Goal: Task Accomplishment & Management: Complete application form

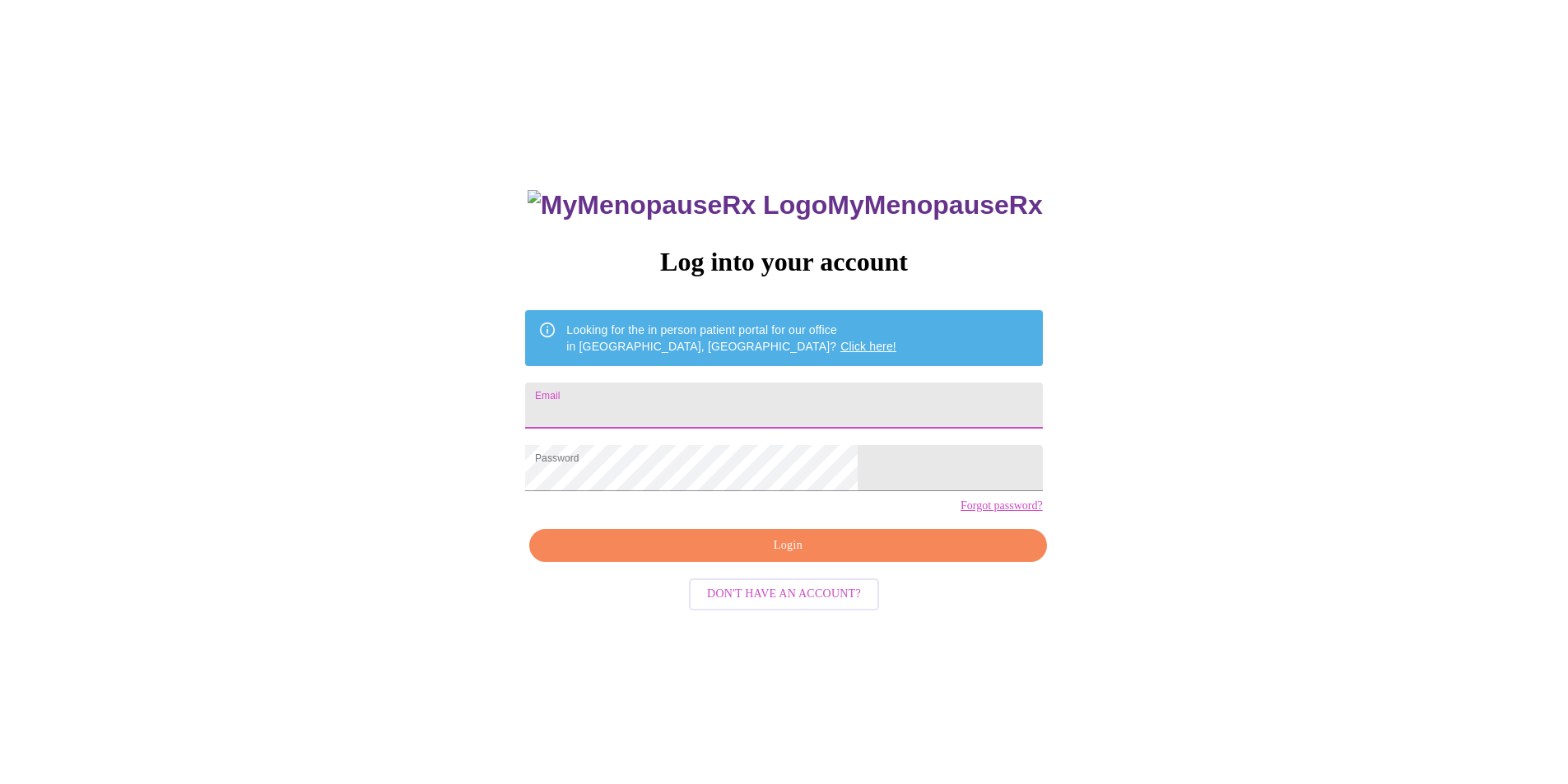
click at [716, 382] on input "Email" at bounding box center [784, 405] width 517 height 46
type input "[EMAIL_ADDRESS][DOMAIN_NAME]"
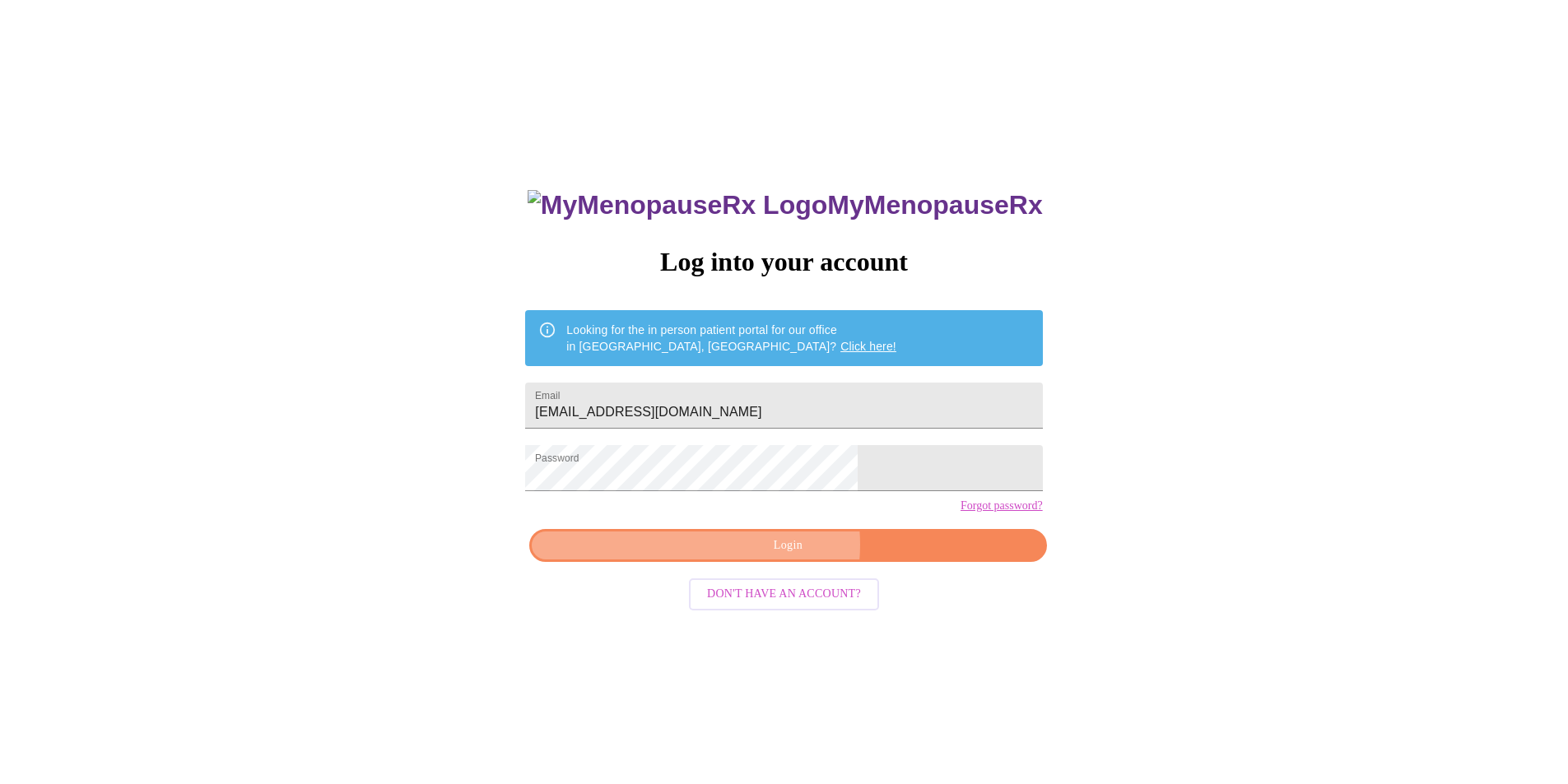
click at [783, 556] on span "Login" at bounding box center [788, 545] width 479 height 21
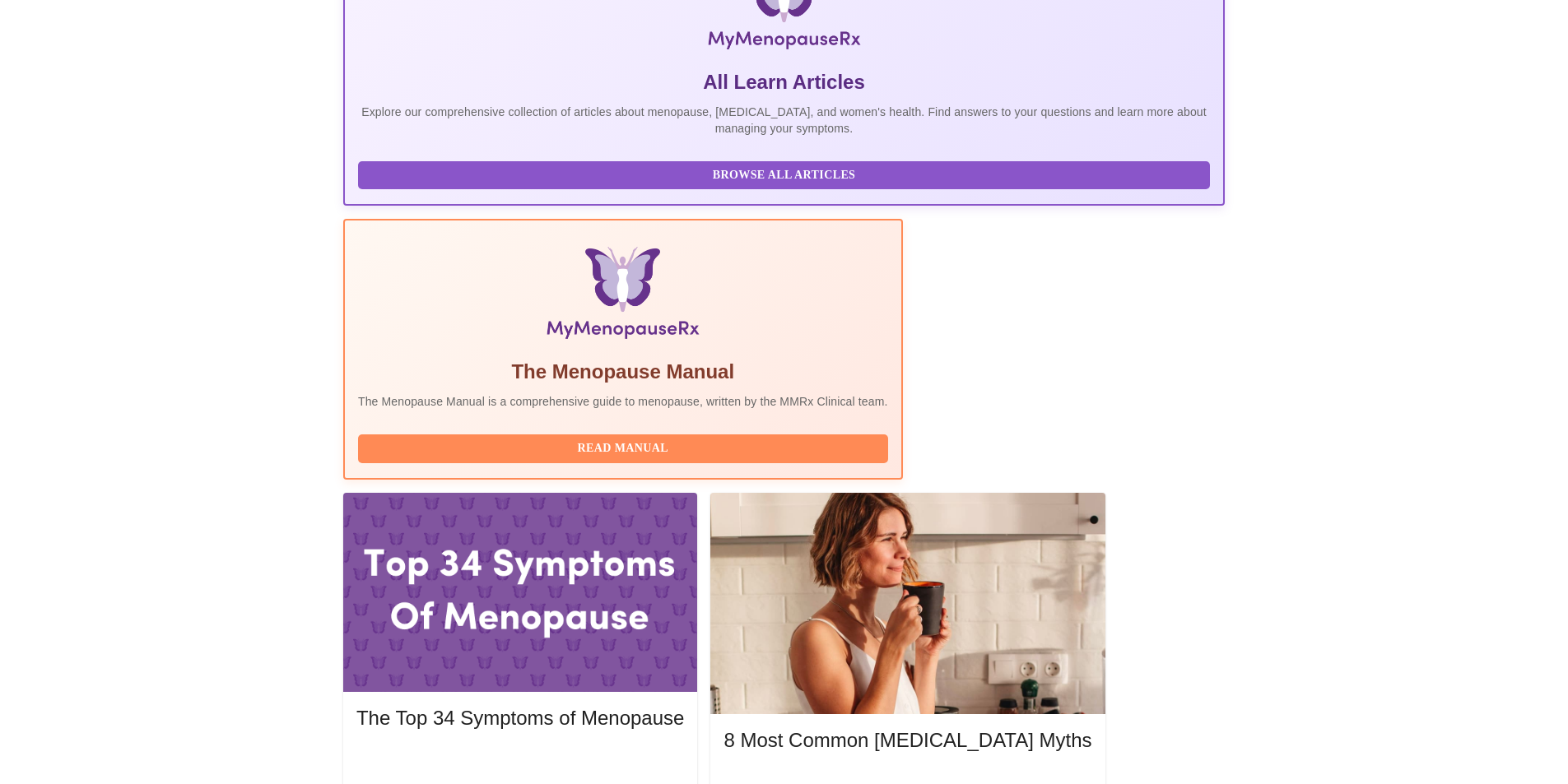
scroll to position [411, 0]
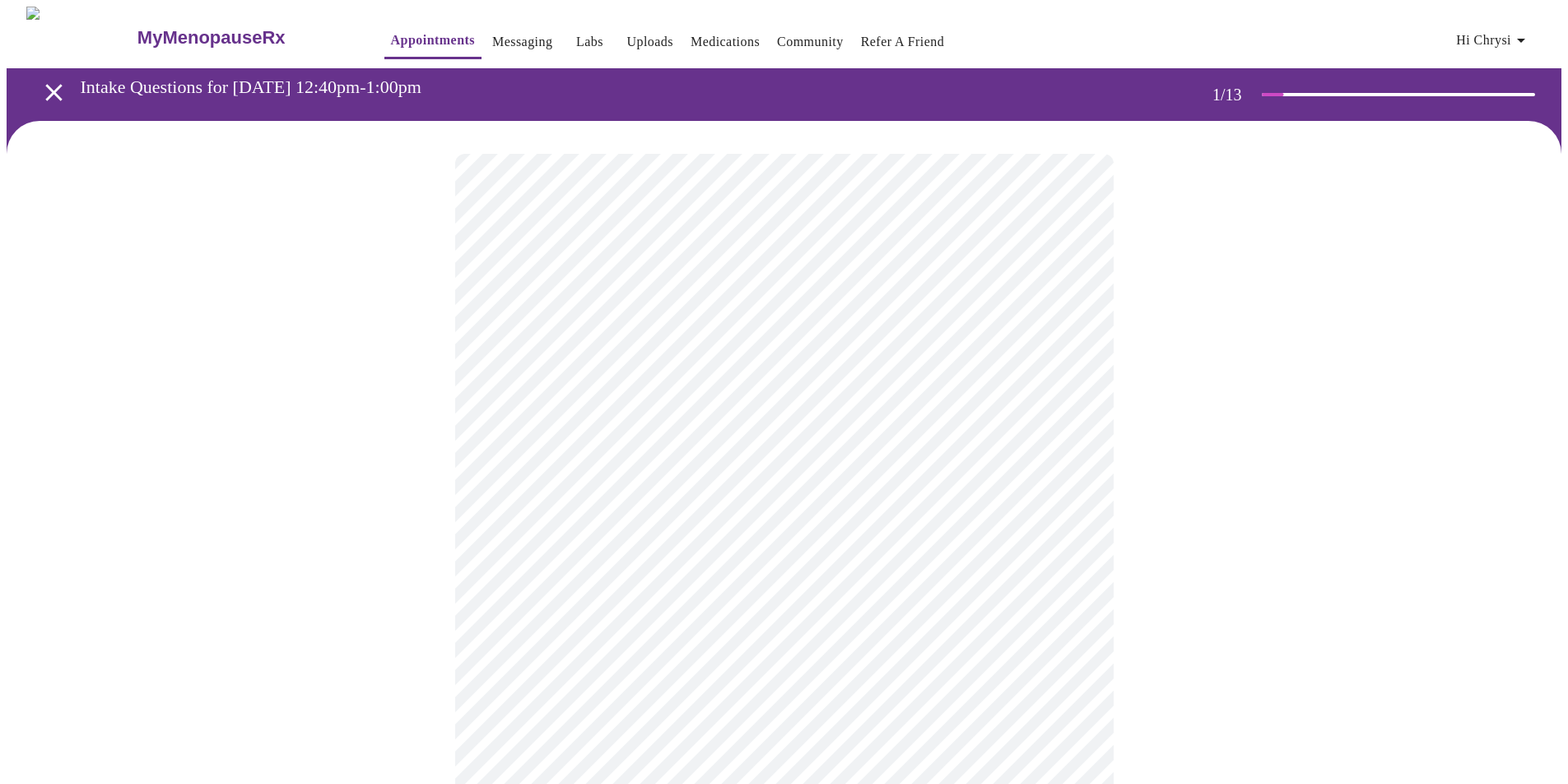
click at [722, 340] on body "MyMenopauseRx Appointments Messaging Labs Uploads Medications Community Refer a…" at bounding box center [784, 758] width 1555 height 1503
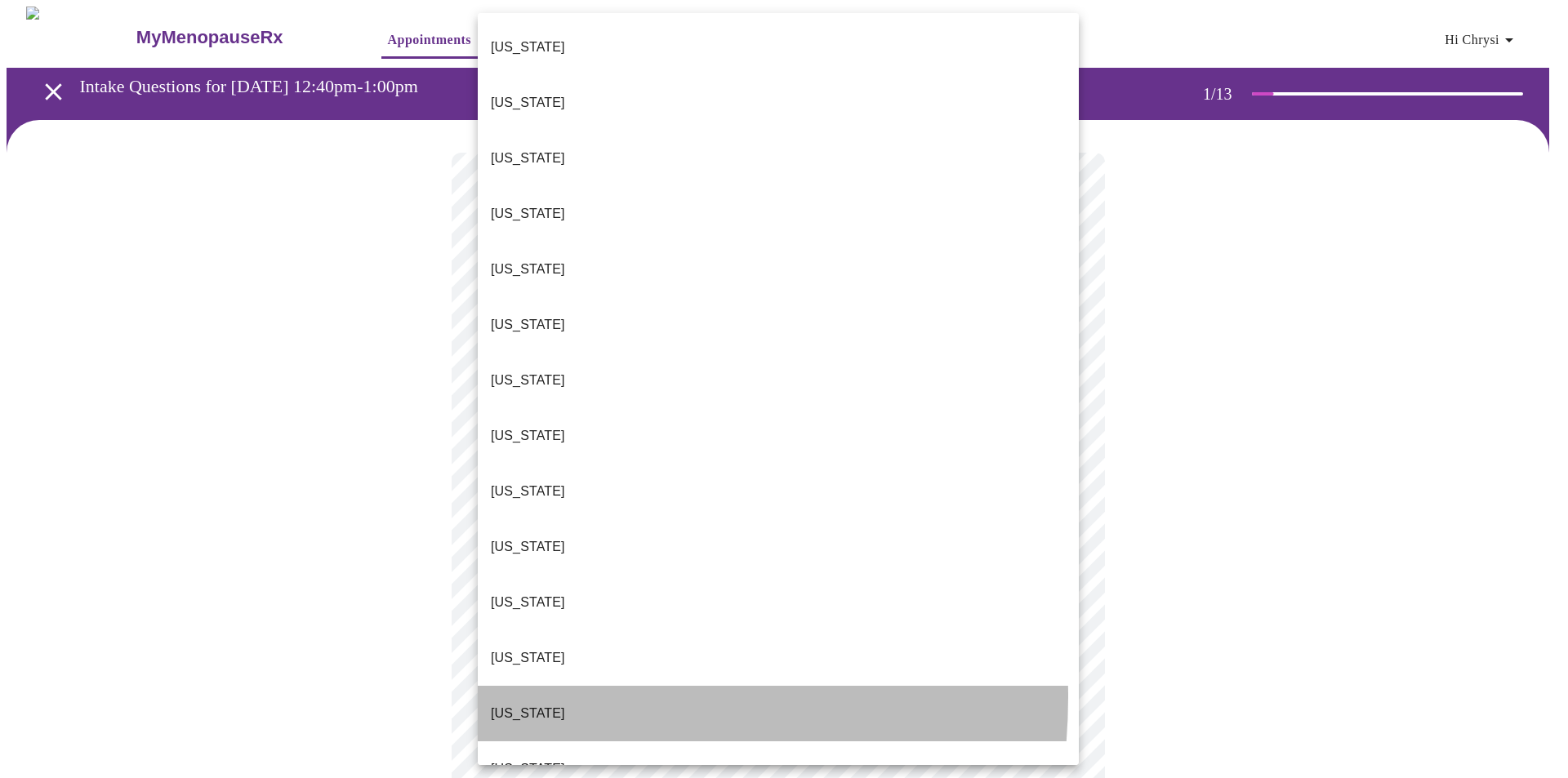
click at [524, 703] on p "[US_STATE]" at bounding box center [528, 713] width 75 height 20
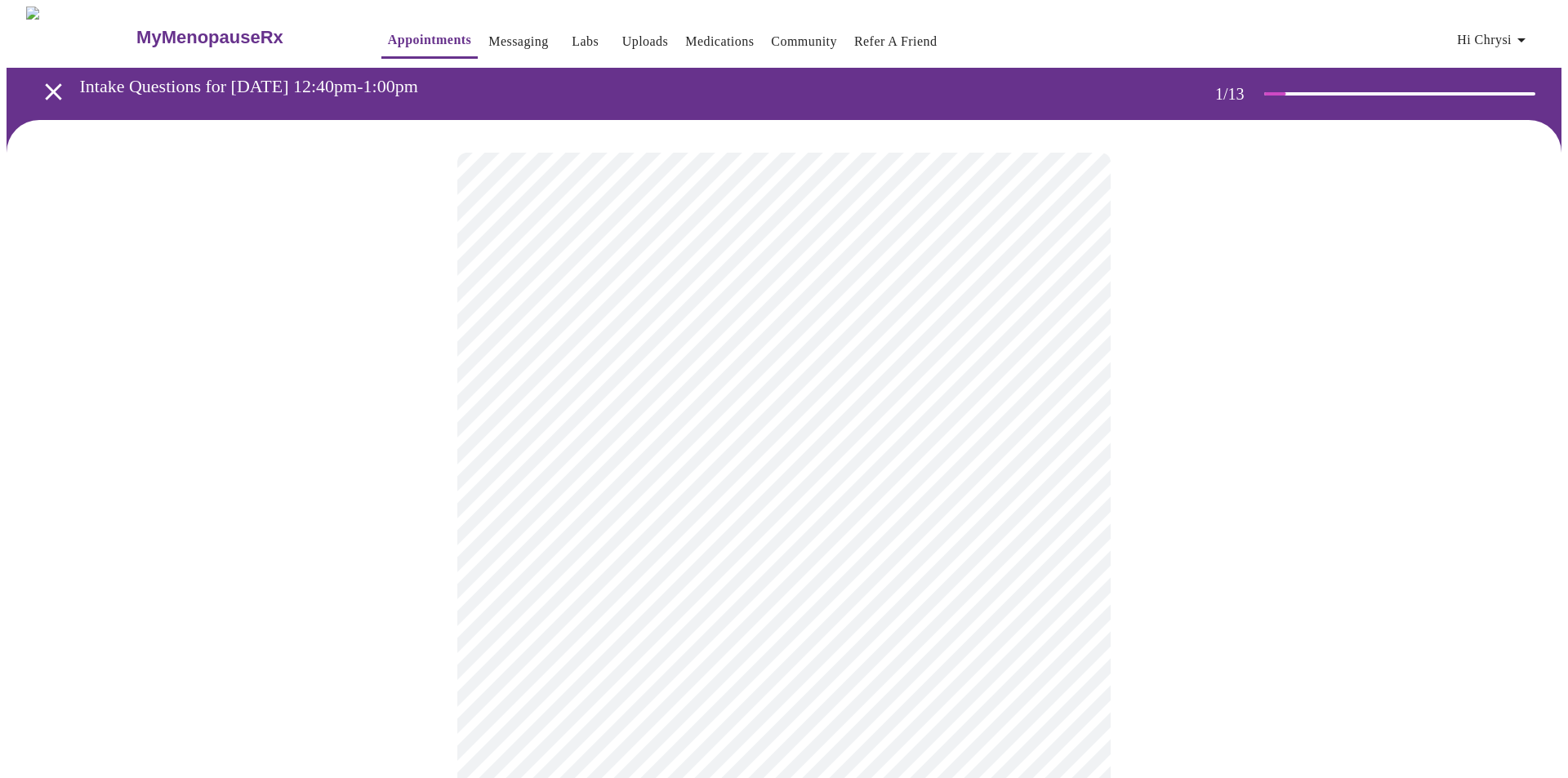
click at [581, 471] on body "MyMenopauseRx Appointments Messaging Labs Uploads Medications Community Refer a…" at bounding box center [784, 747] width 1554 height 1482
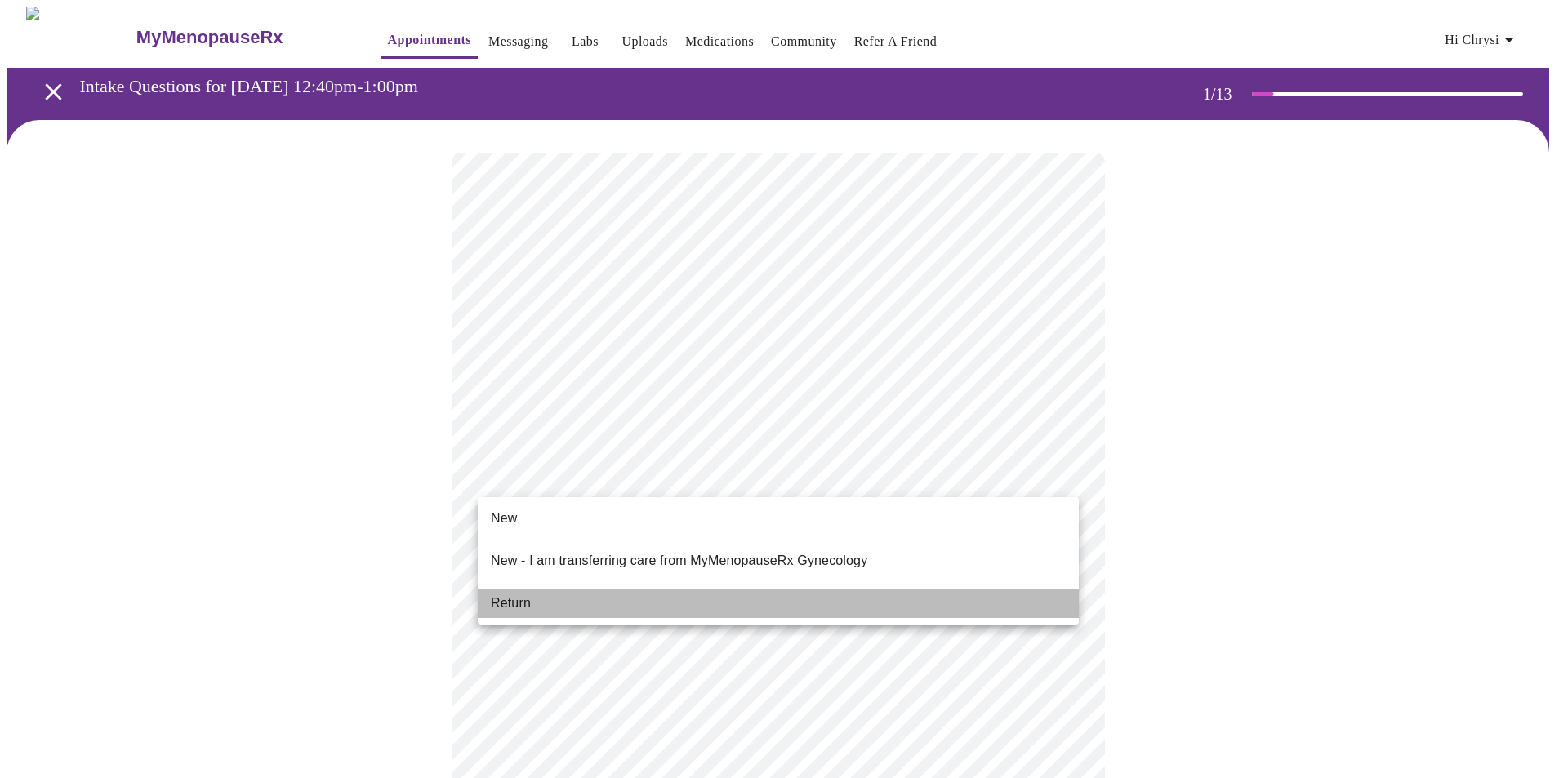
click at [511, 589] on li "Return" at bounding box center [778, 603] width 601 height 30
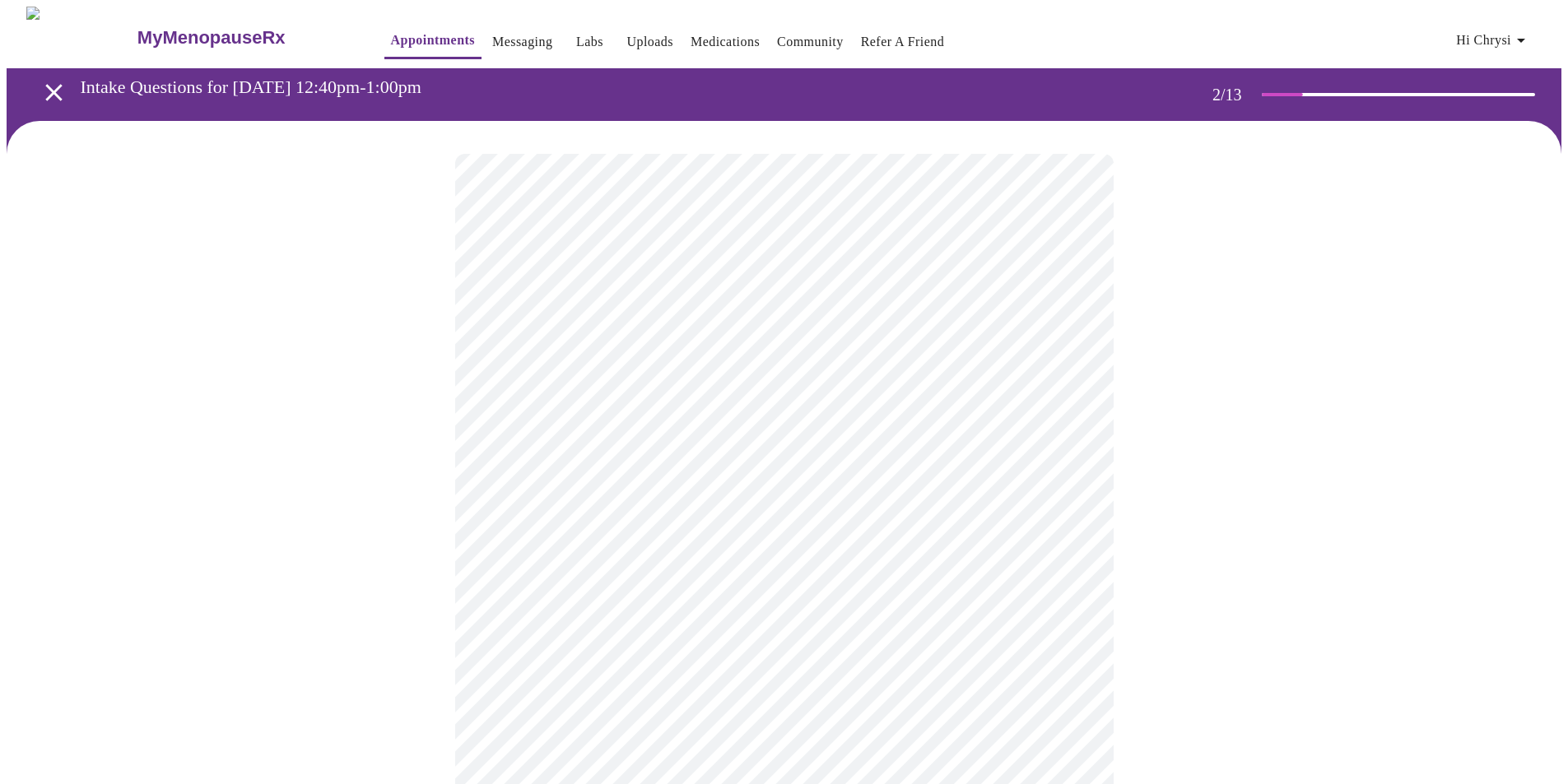
click at [840, 336] on body "MyMenopauseRx Appointments Messaging Labs Uploads Medications Community Refer a…" at bounding box center [784, 501] width 1555 height 989
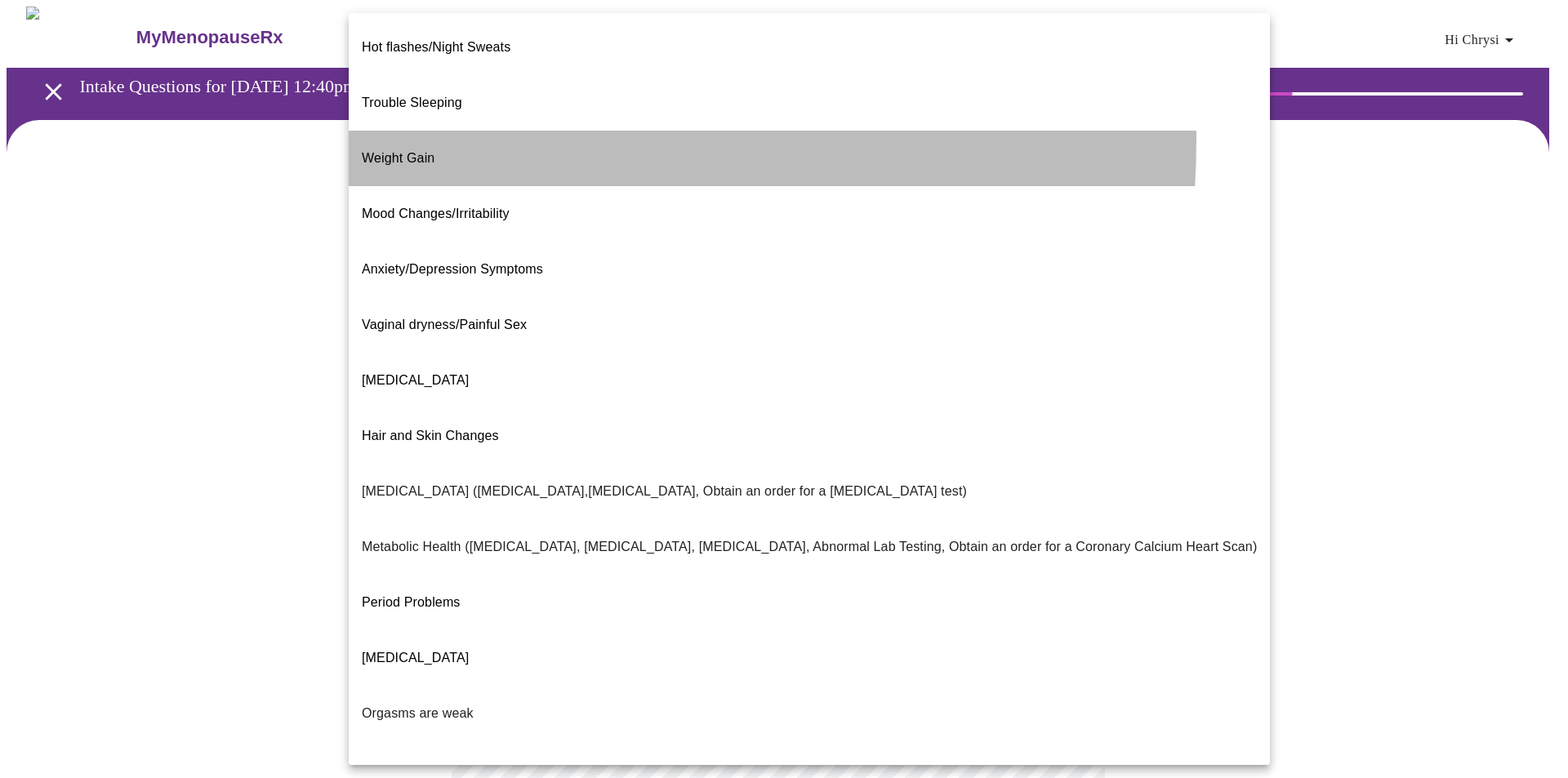
click at [390, 151] on span "Weight Gain" at bounding box center [398, 158] width 73 height 14
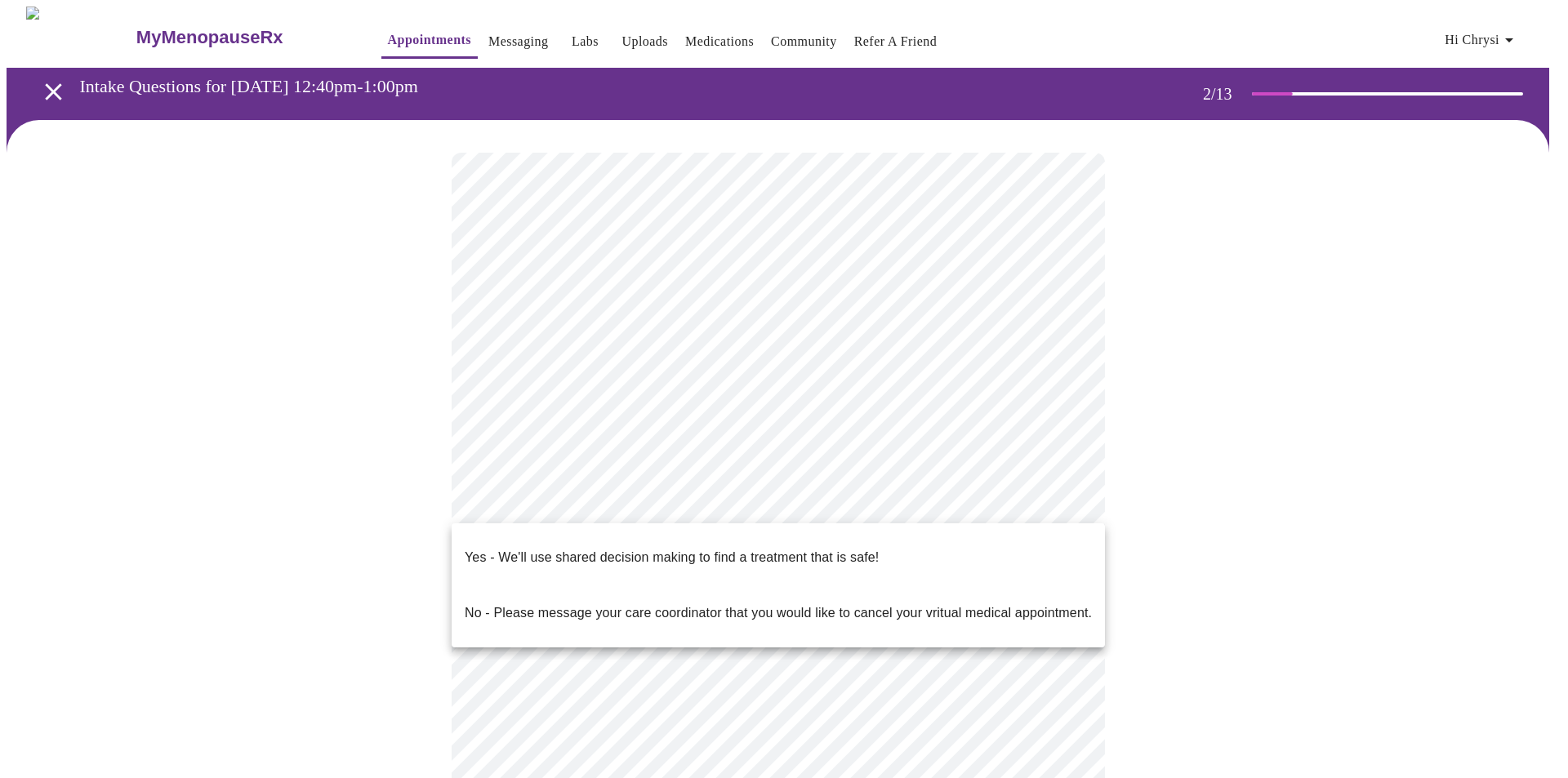
click at [713, 498] on body "MyMenopauseRx Appointments Messaging Labs Uploads Medications Community Refer a…" at bounding box center [784, 492] width 1554 height 971
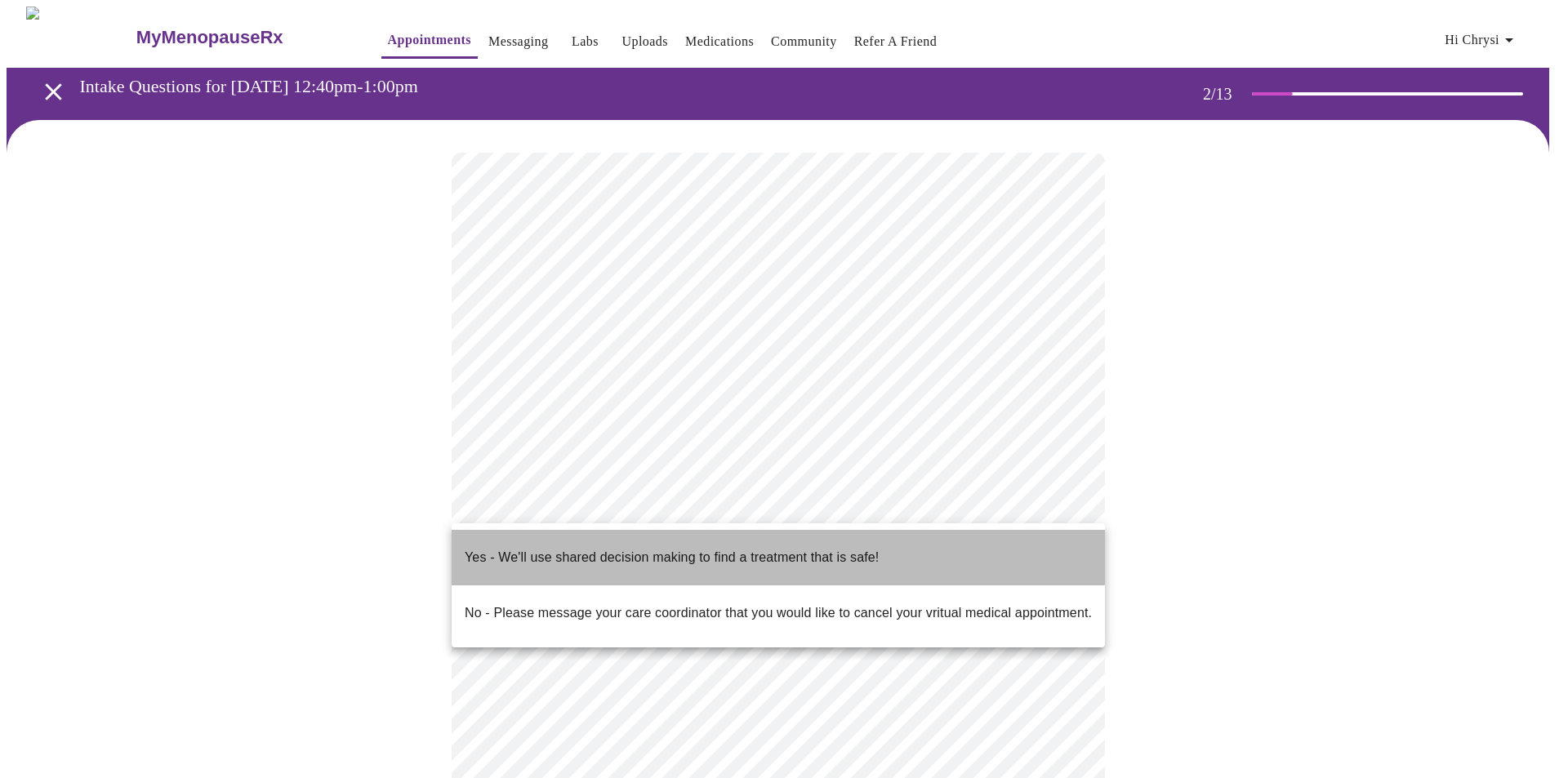
click at [704, 548] on p "Yes - We'll use shared decision making to find a treatment that is safe!" at bounding box center [672, 557] width 414 height 20
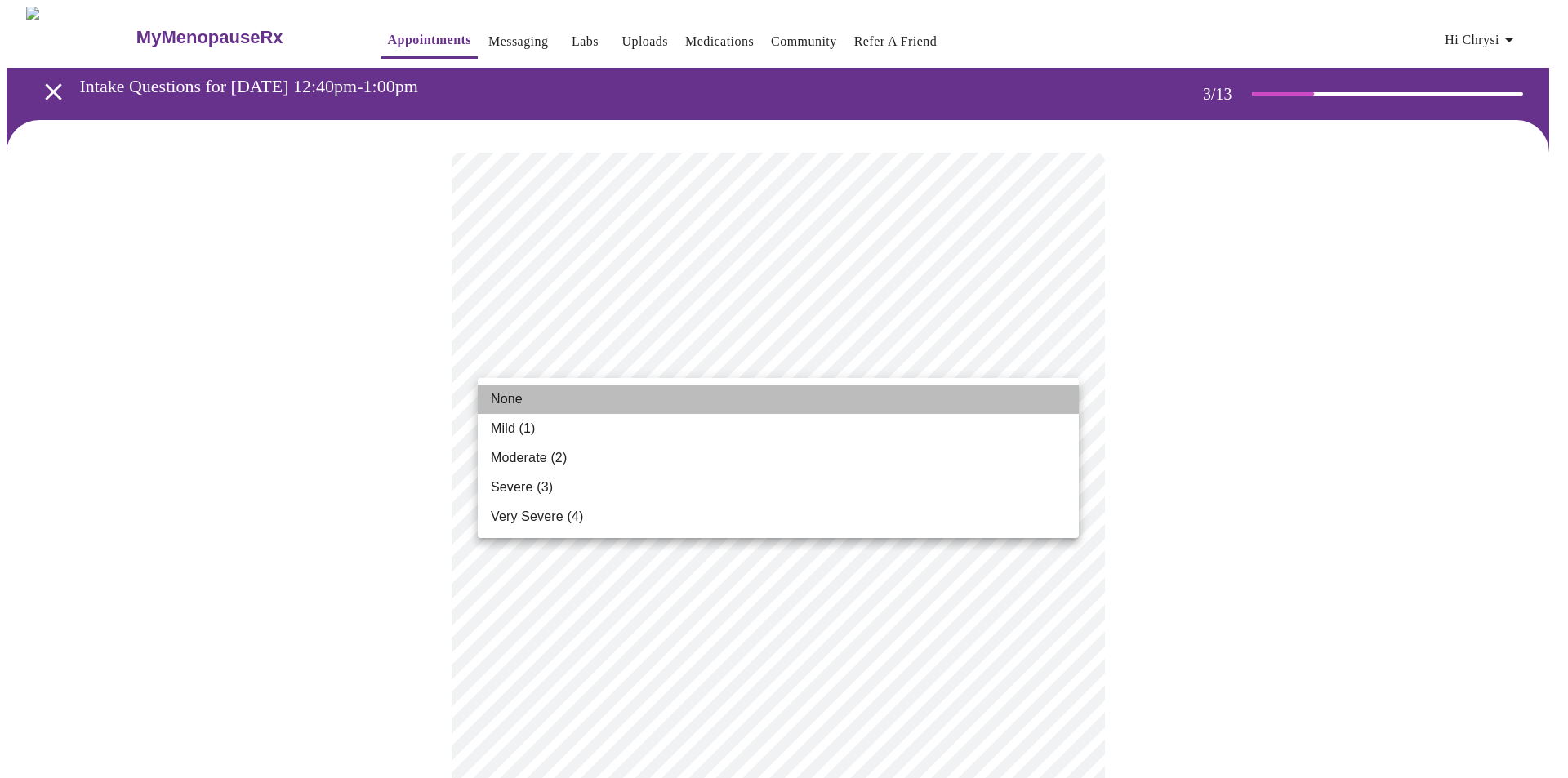
click at [500, 393] on span "None" at bounding box center [507, 399] width 32 height 20
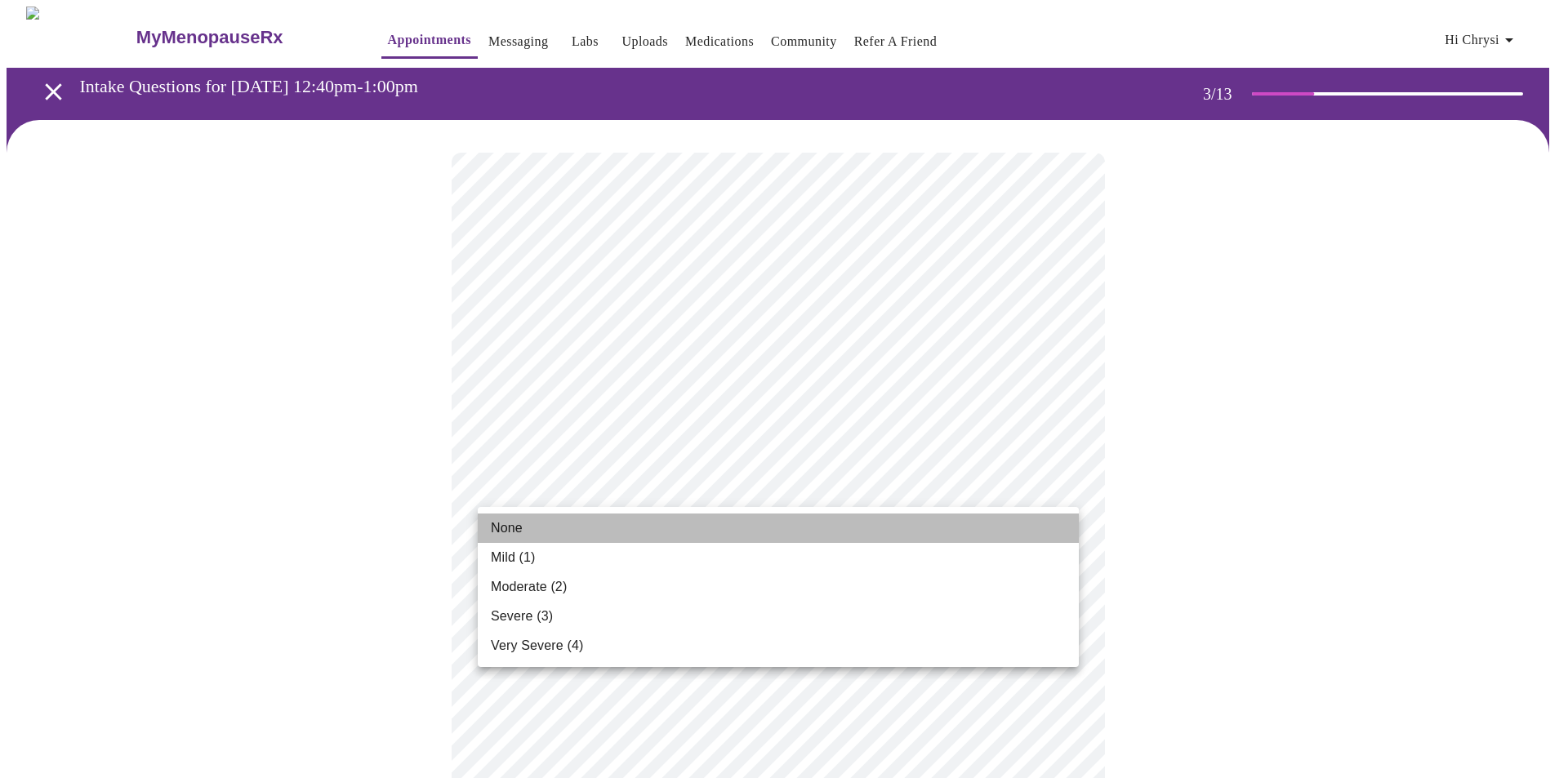
click at [514, 527] on span "None" at bounding box center [507, 528] width 32 height 20
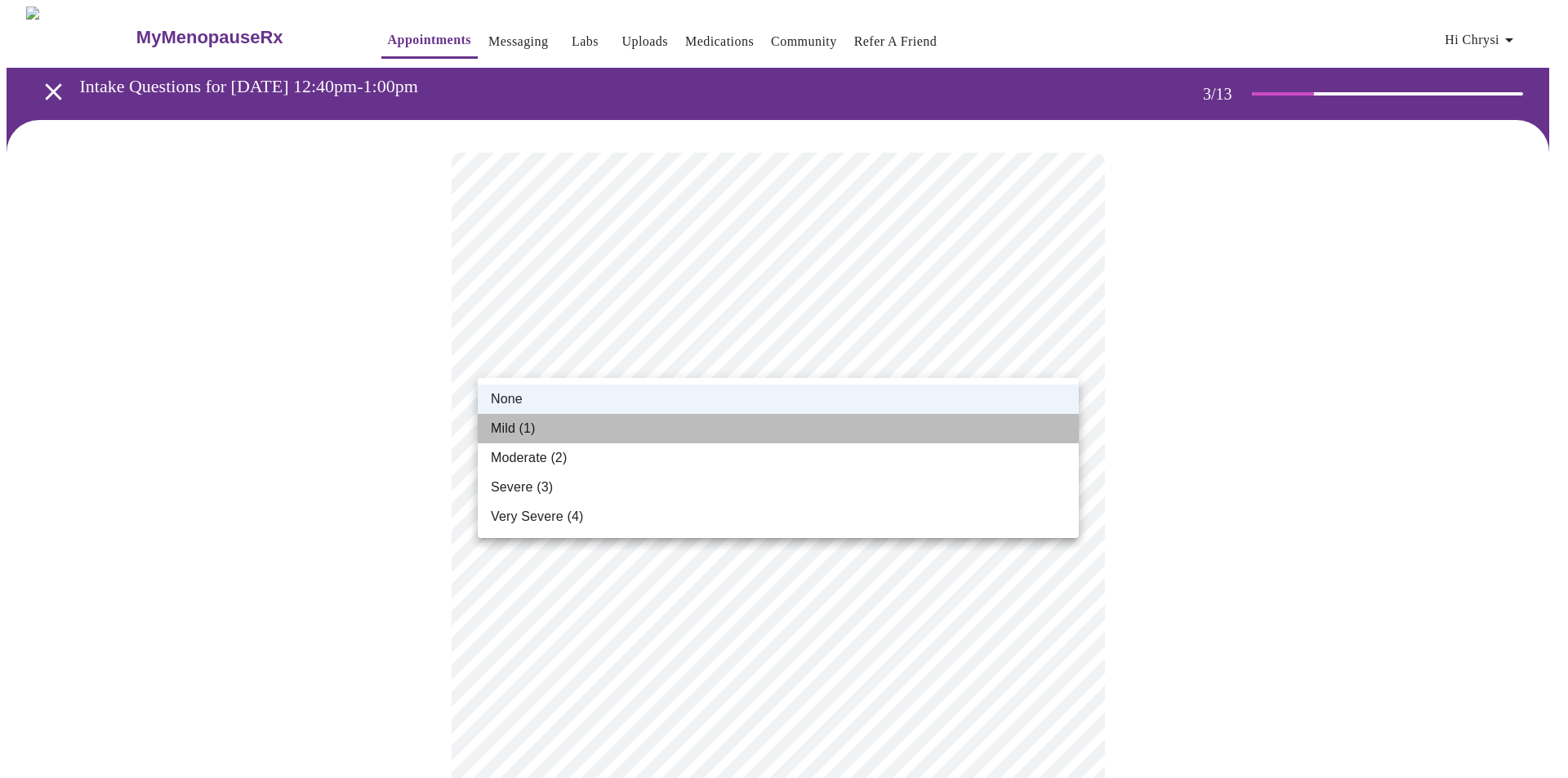
click at [507, 428] on span "Mild (1)" at bounding box center [512, 428] width 45 height 20
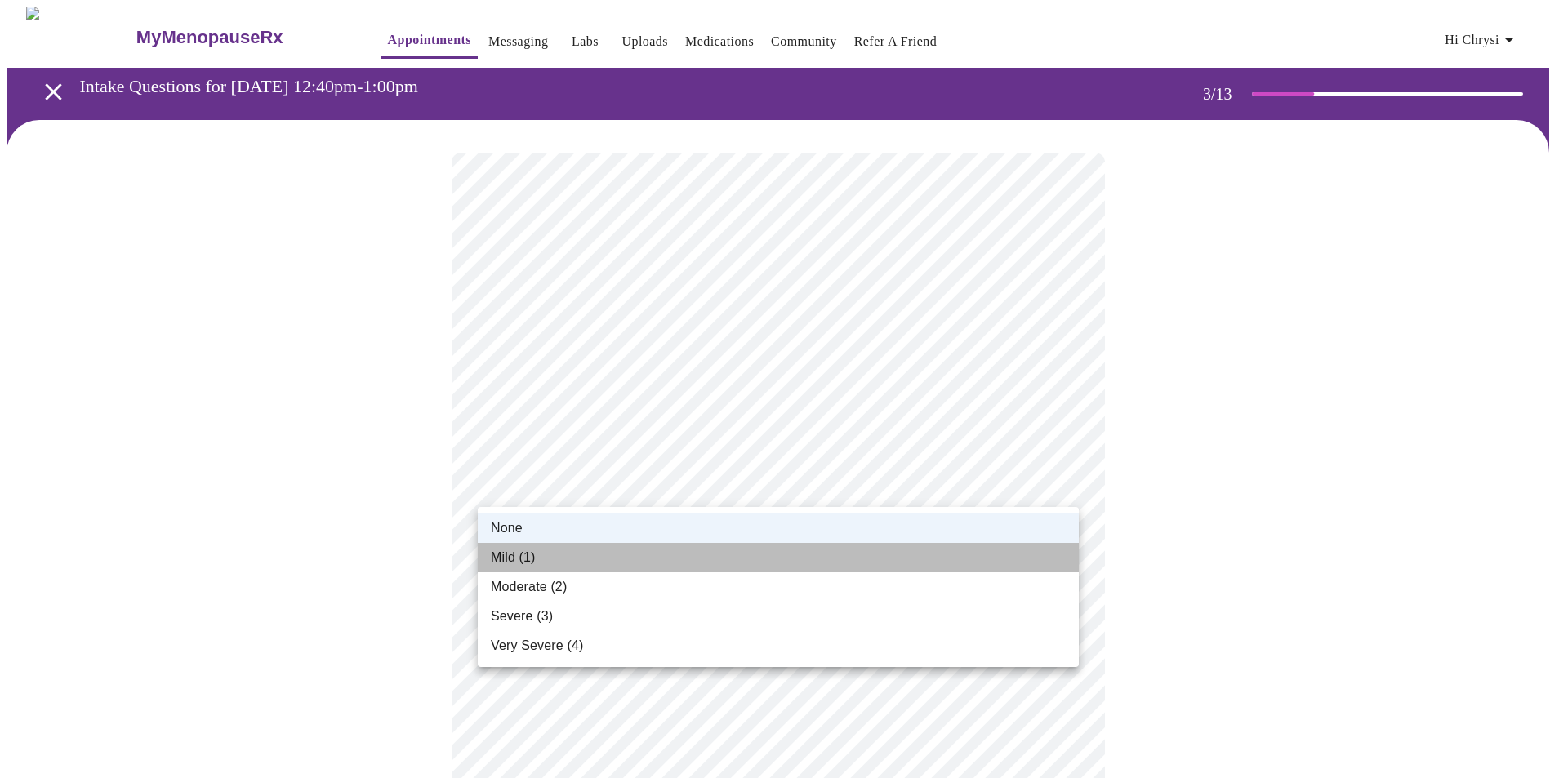
click at [505, 551] on span "Mild (1)" at bounding box center [512, 557] width 45 height 20
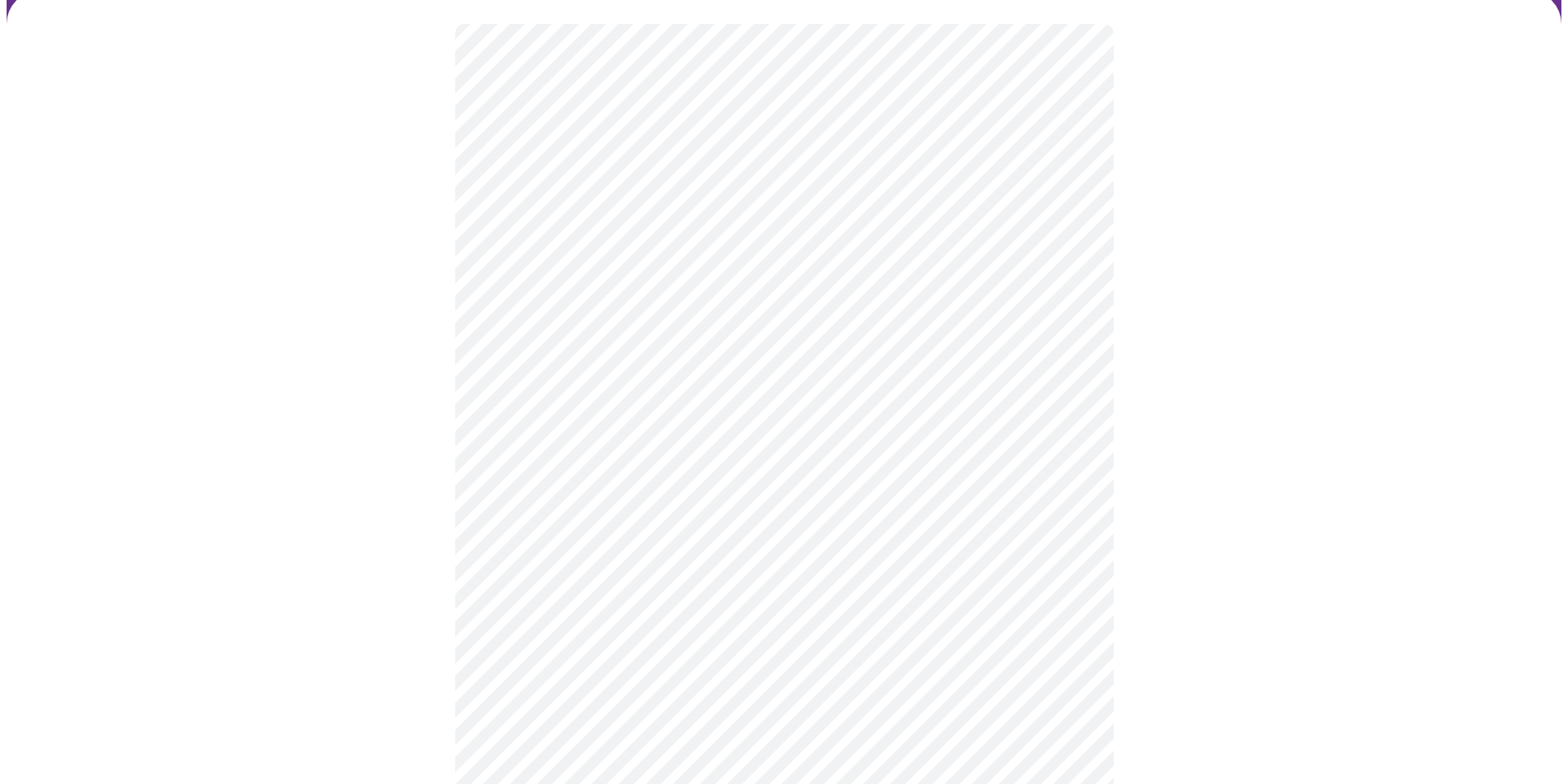
scroll to position [164, 0]
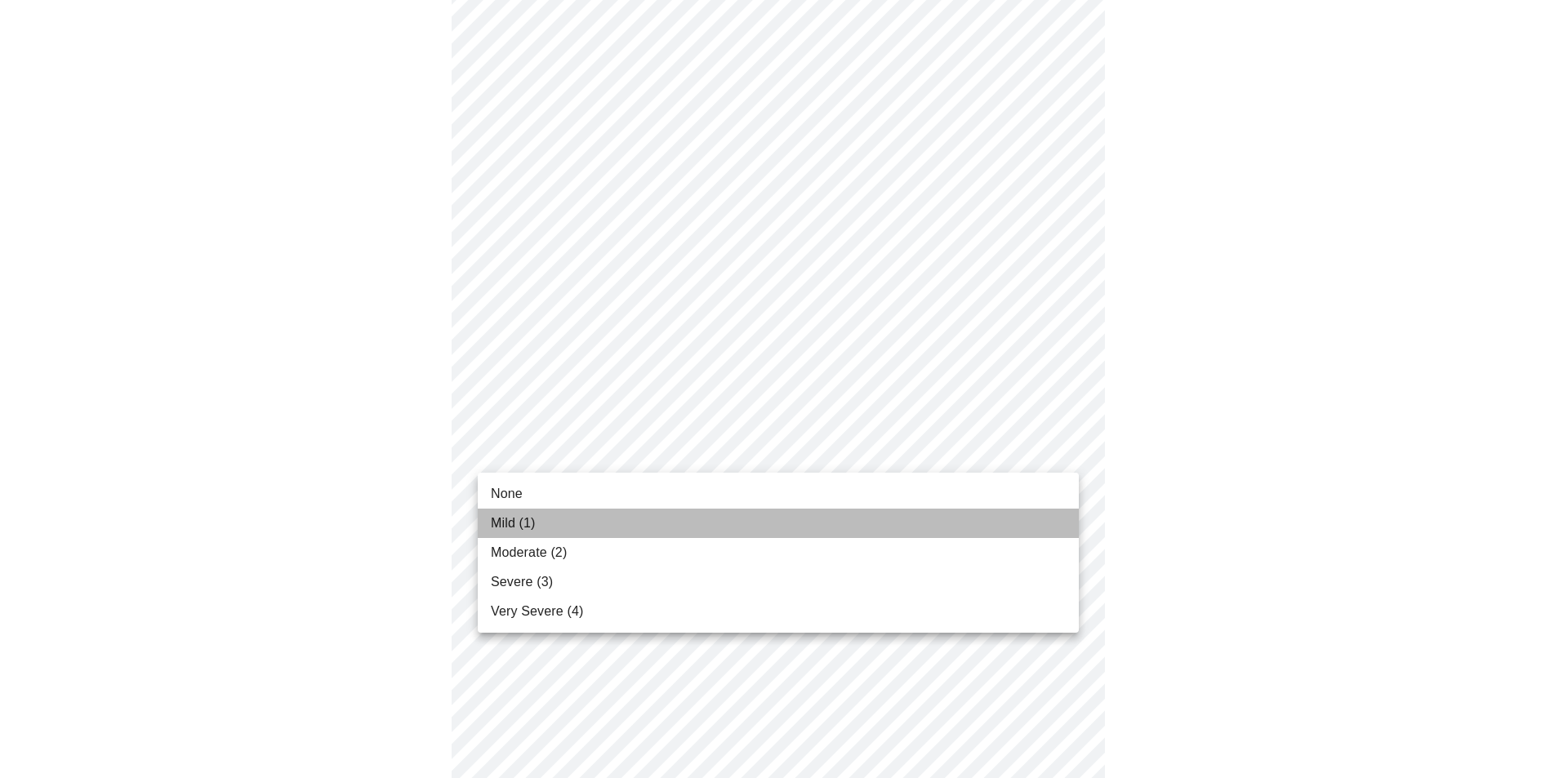
click at [514, 515] on span "Mild (1)" at bounding box center [512, 523] width 45 height 20
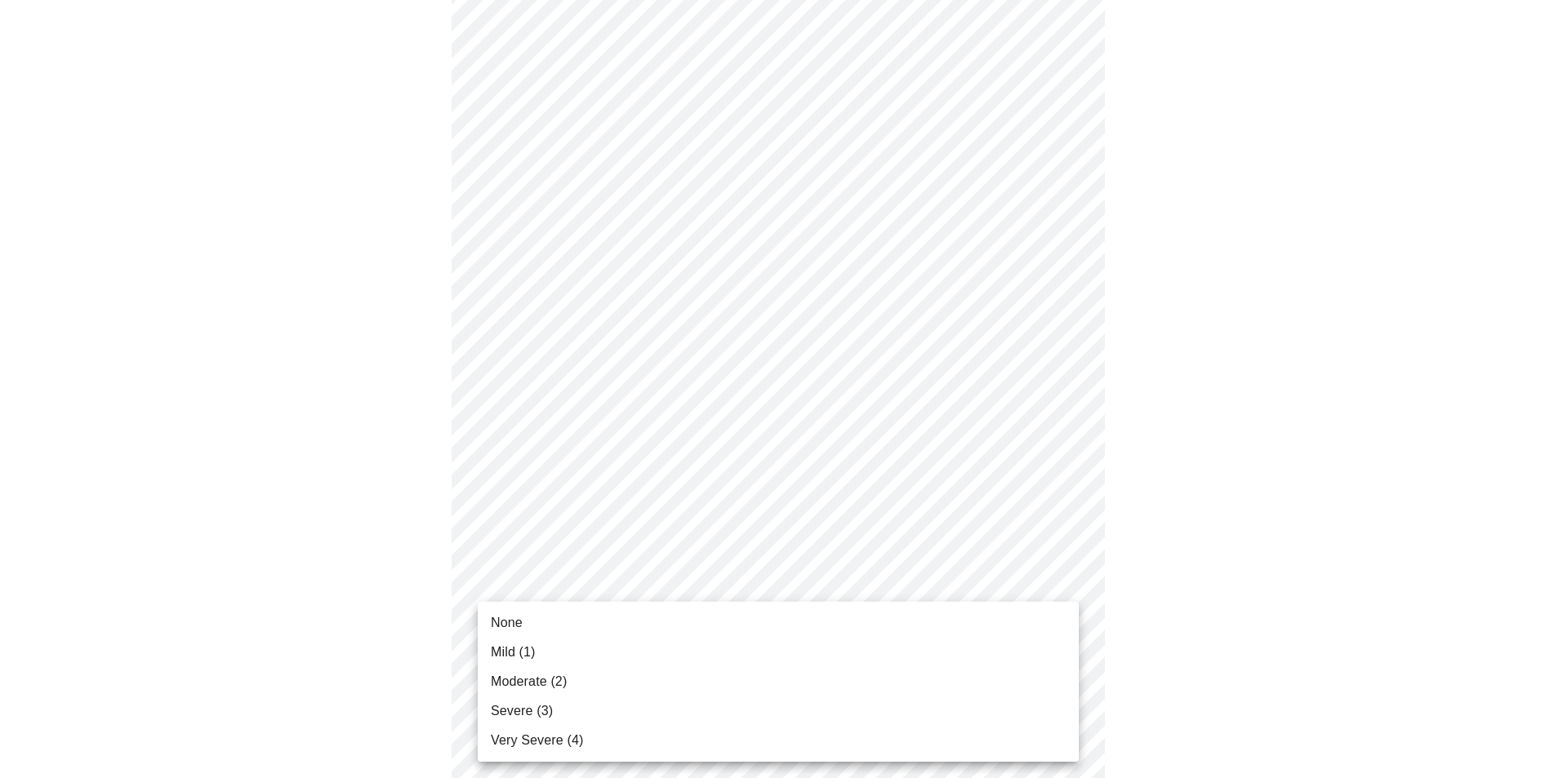
click at [501, 641] on li "Mild (1)" at bounding box center [778, 652] width 601 height 30
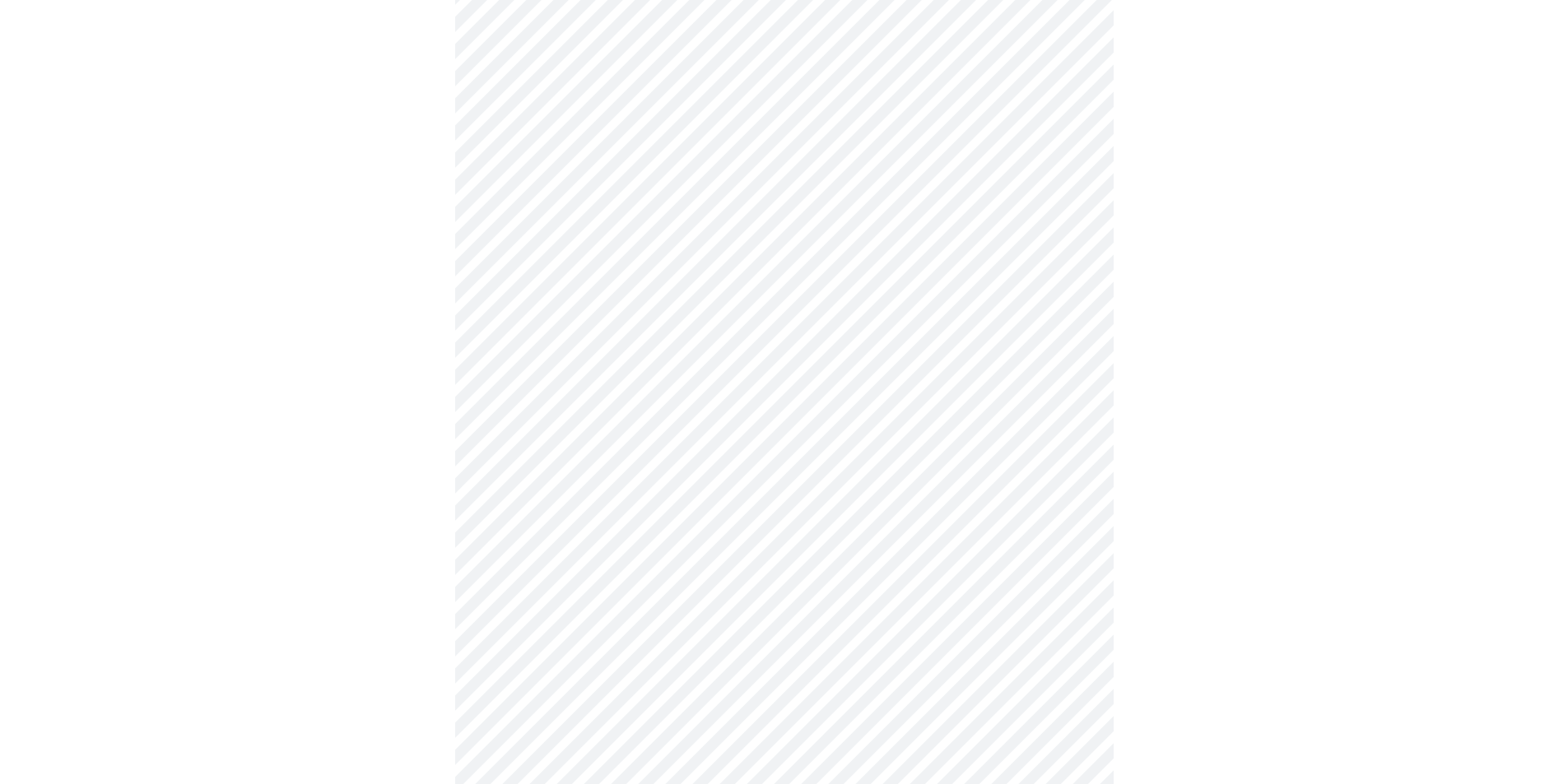
scroll to position [247, 0]
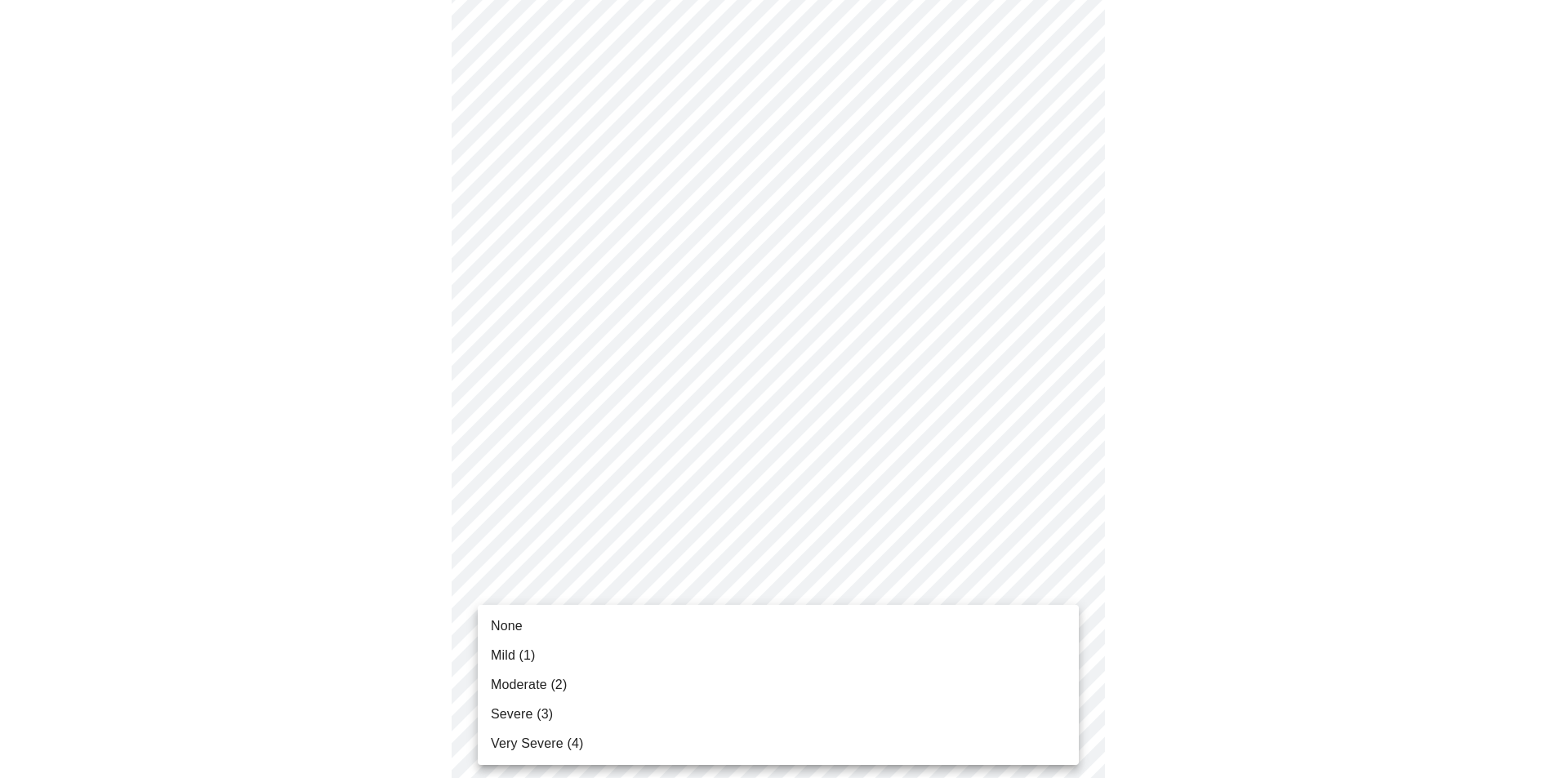
click at [506, 624] on span "None" at bounding box center [507, 626] width 32 height 20
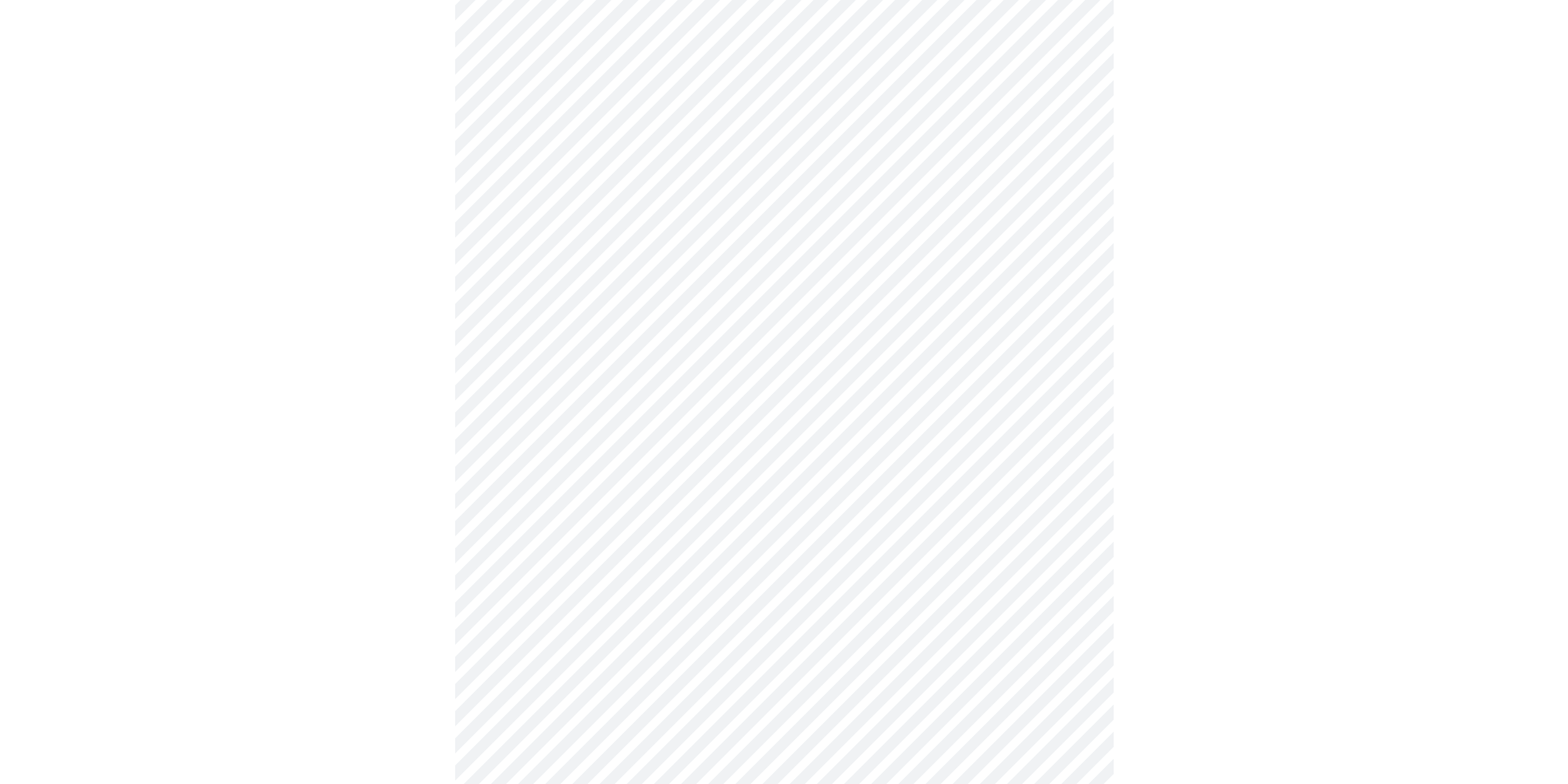
scroll to position [411, 0]
click at [549, 554] on body "MyMenopauseRx Appointments Messaging Labs Uploads Medications Community Refer a…" at bounding box center [790, 632] width 1567 height 2073
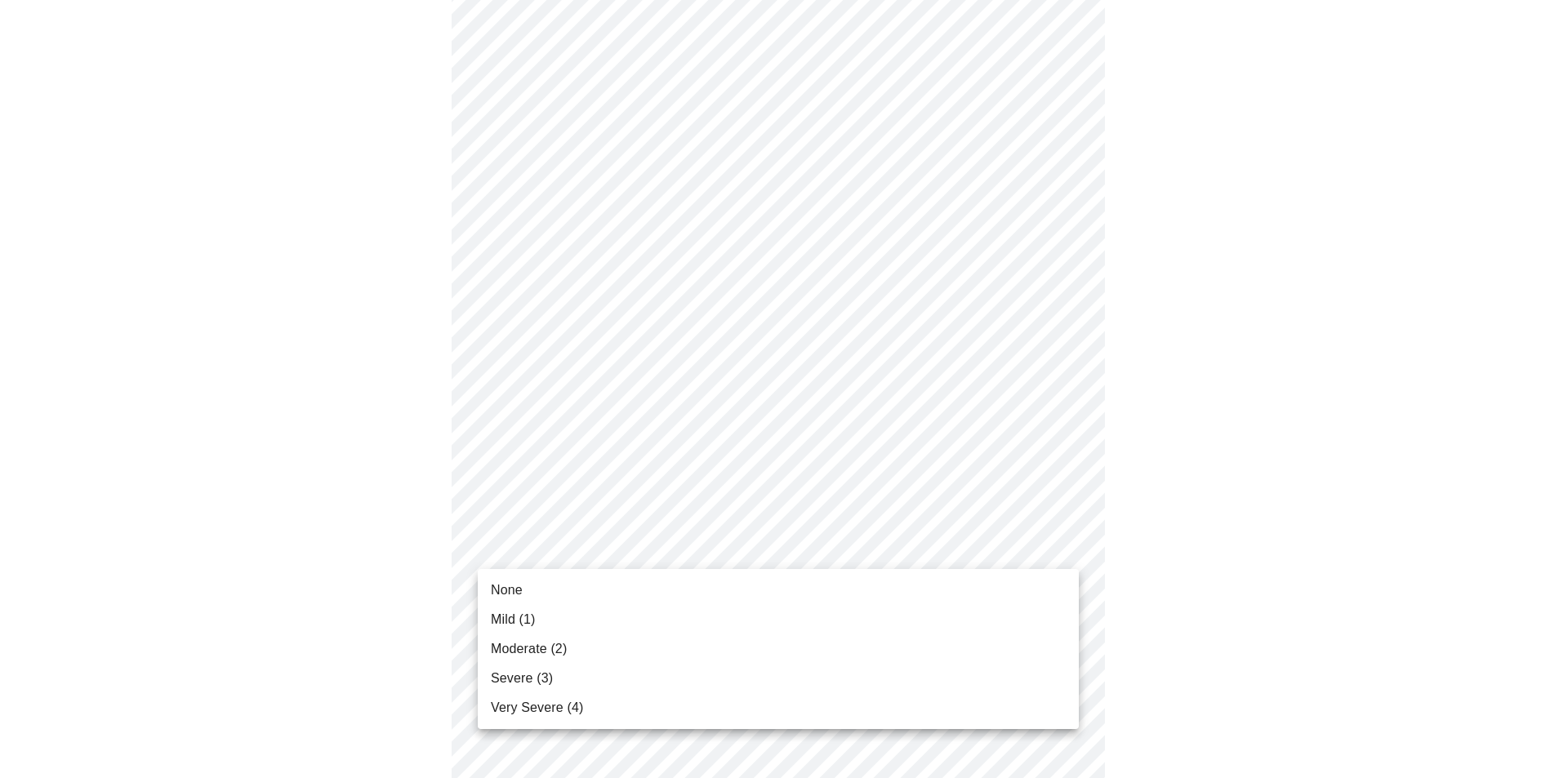
click at [527, 640] on span "Moderate (2)" at bounding box center [528, 648] width 76 height 20
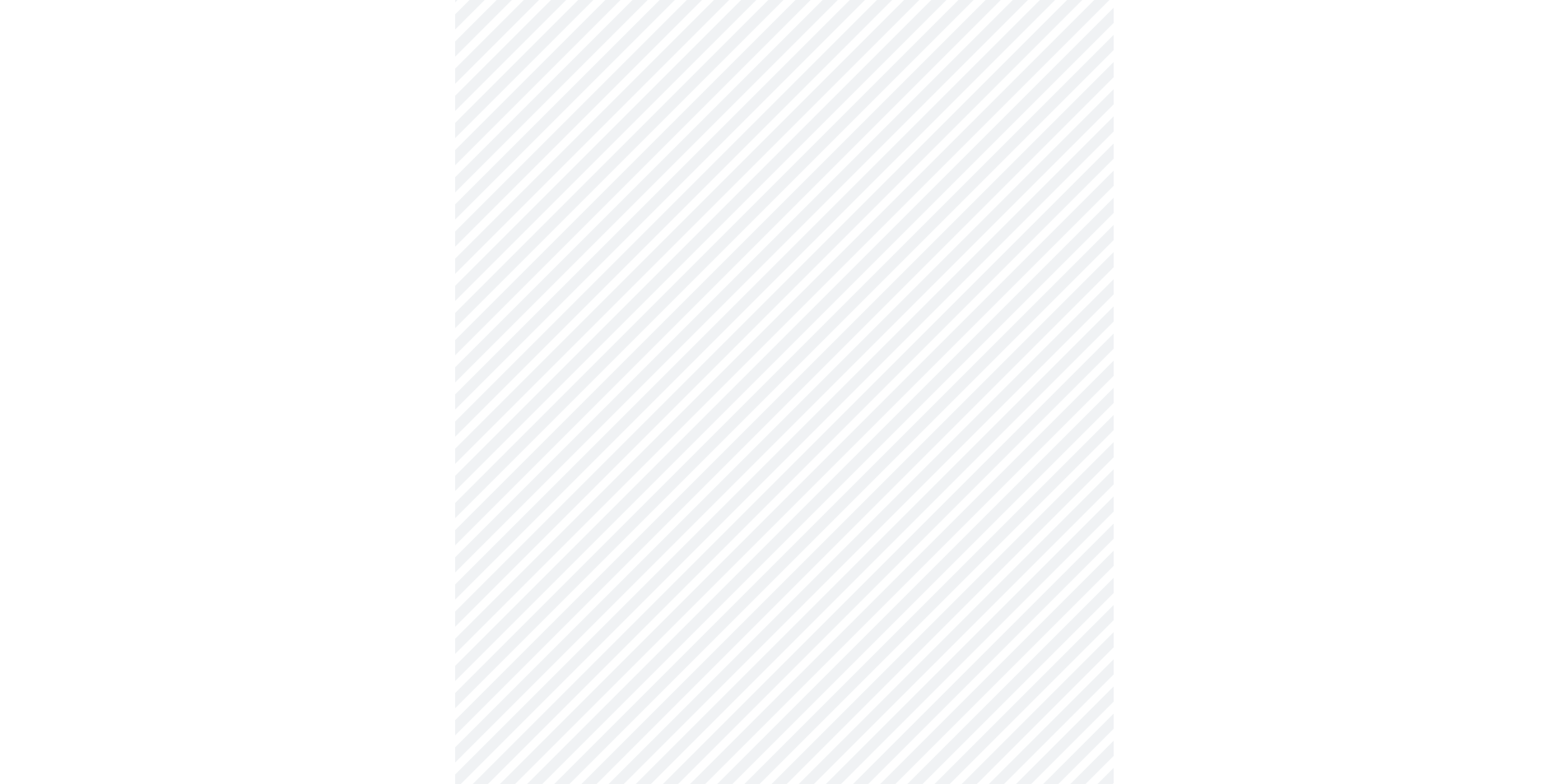
scroll to position [493, 0]
click at [566, 599] on body "MyMenopauseRx Appointments Messaging Labs Uploads Medications Community Refer a…" at bounding box center [784, 538] width 1555 height 2050
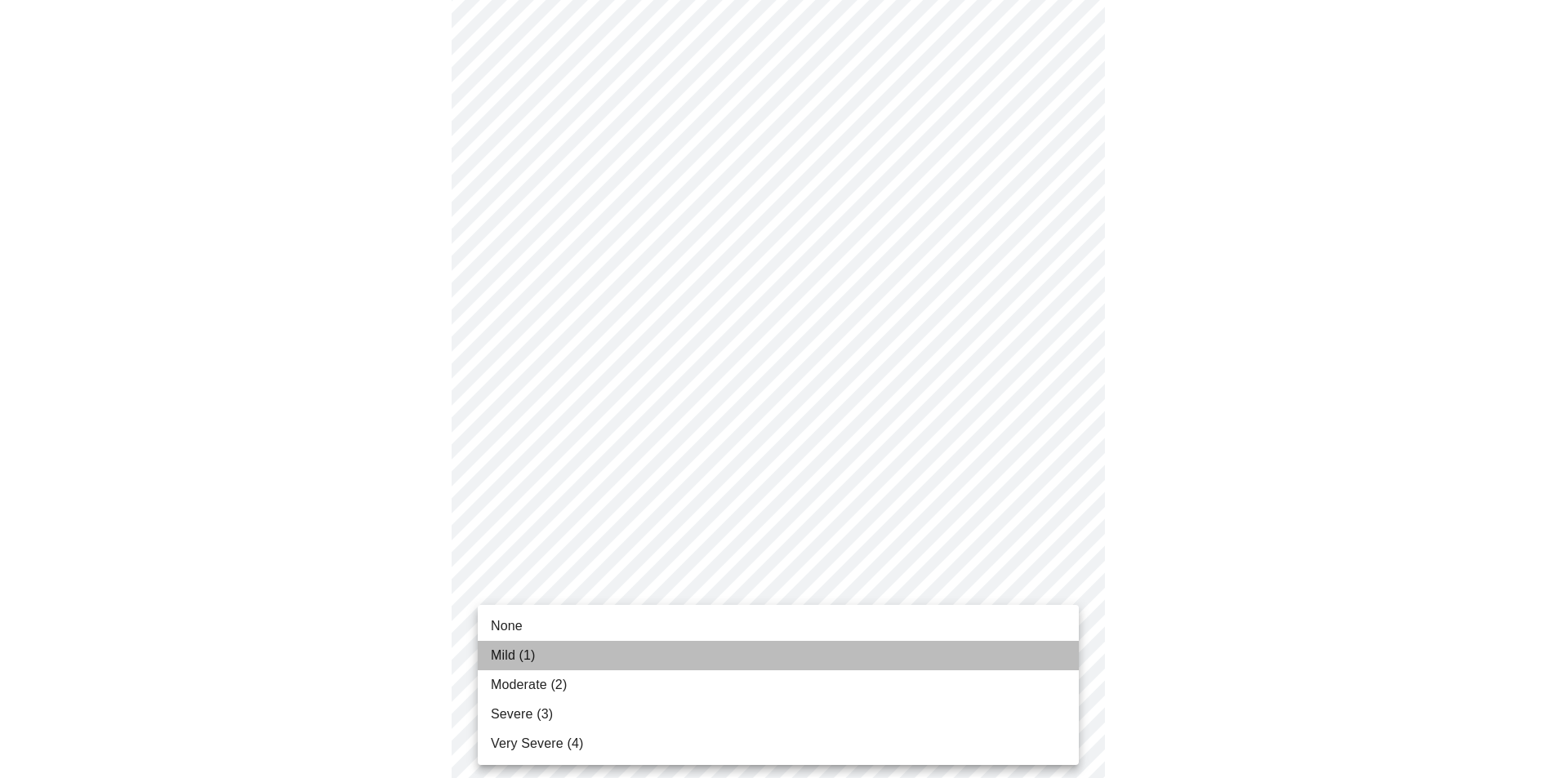
click at [504, 650] on span "Mild (1)" at bounding box center [512, 655] width 45 height 20
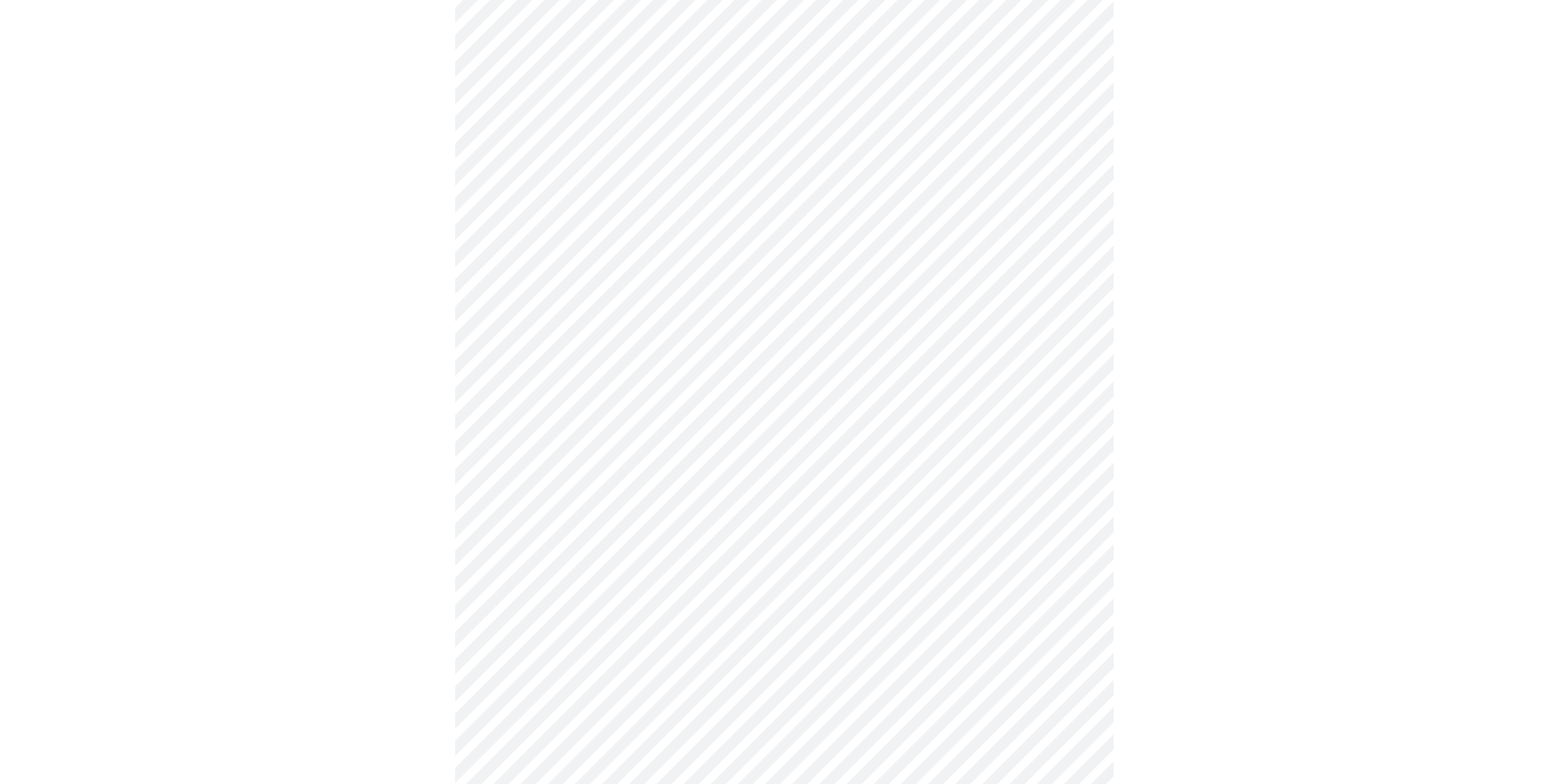
scroll to position [658, 0]
click at [636, 557] on body "MyMenopauseRx Appointments Messaging Labs Uploads Medications Community Refer a…" at bounding box center [790, 362] width 1567 height 2027
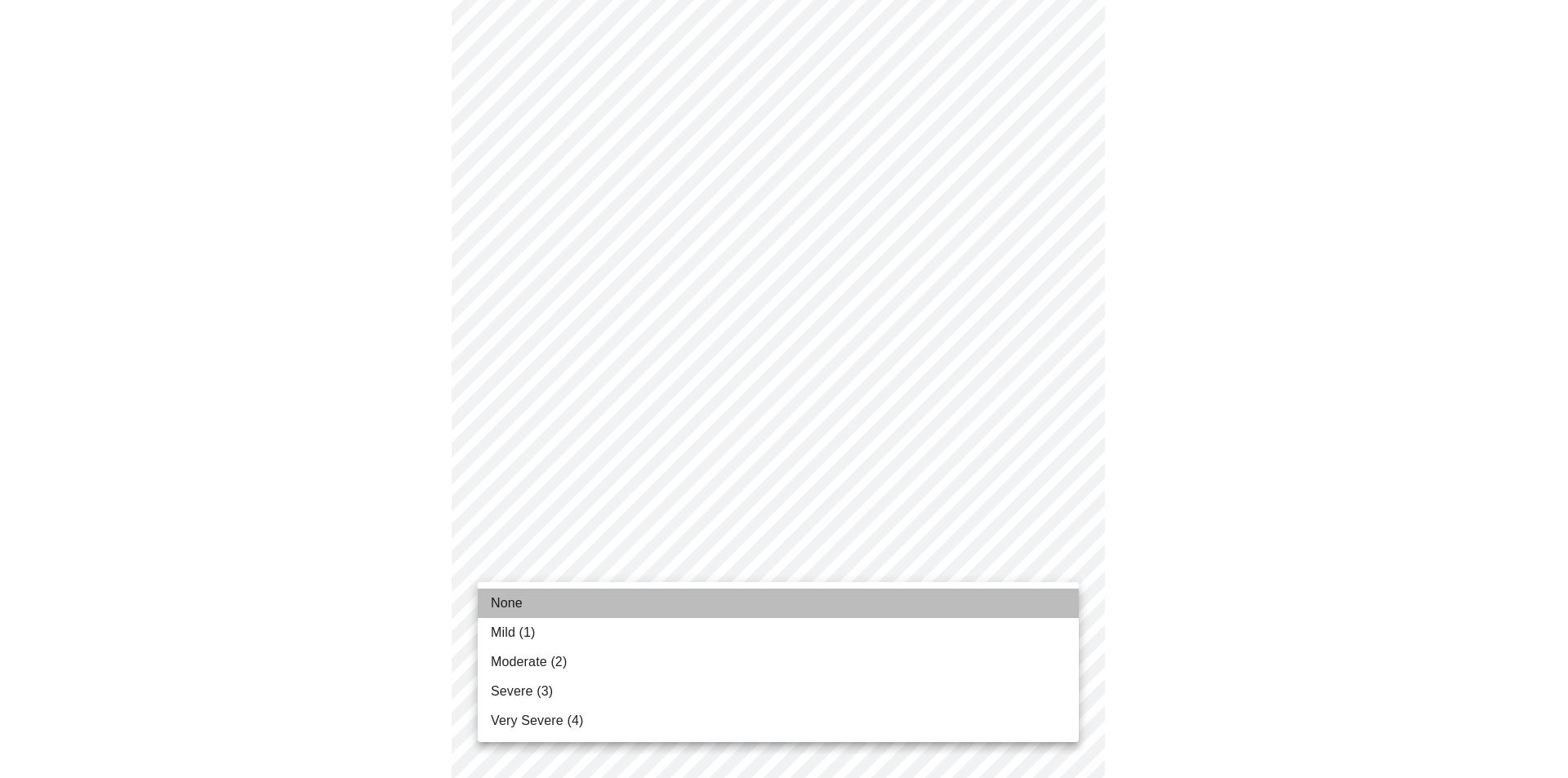
click at [504, 602] on span "None" at bounding box center [507, 603] width 32 height 20
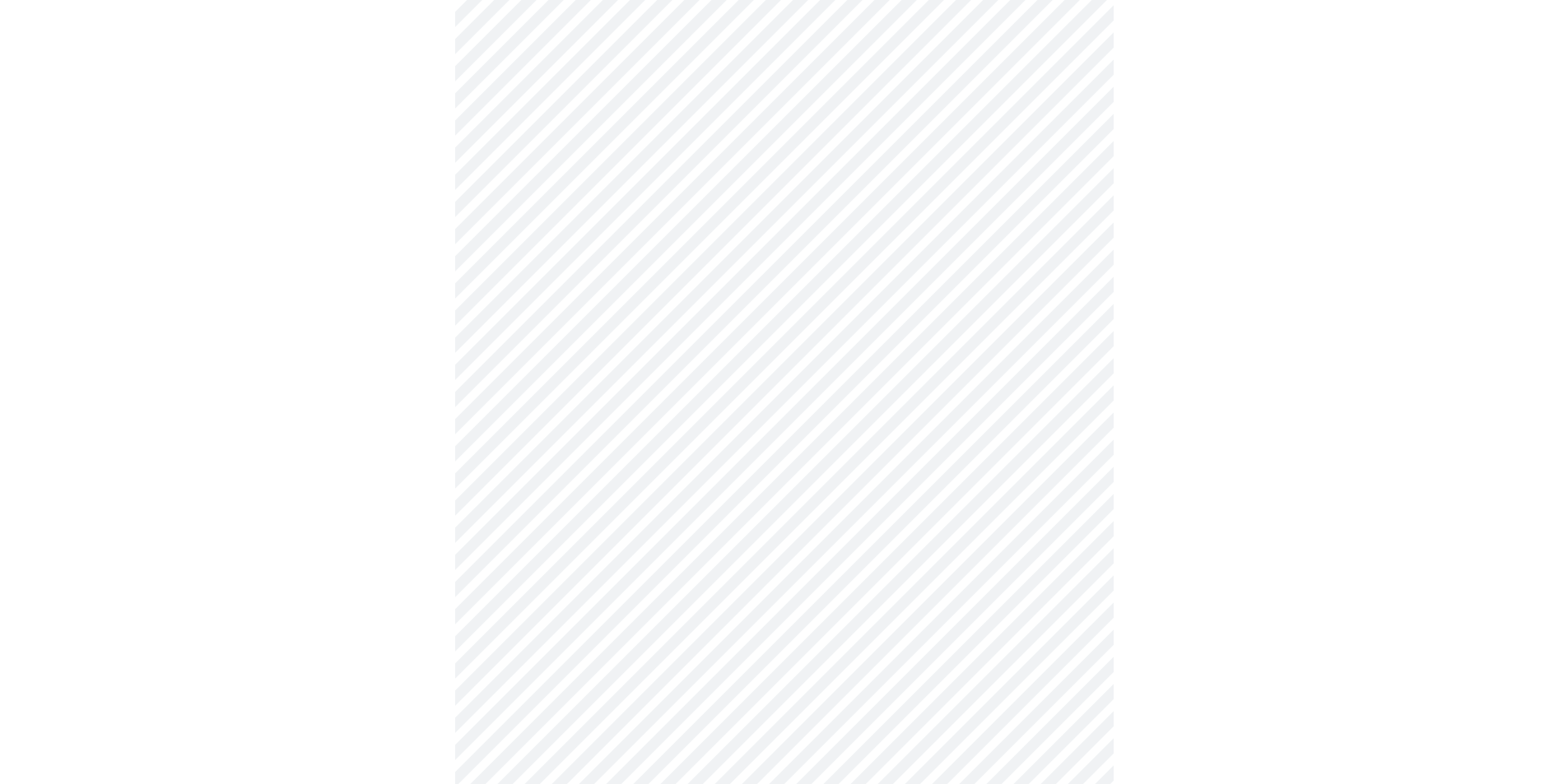
click at [624, 681] on body "MyMenopauseRx Appointments Messaging Labs Uploads Medications Community Refer a…" at bounding box center [784, 351] width 1555 height 2004
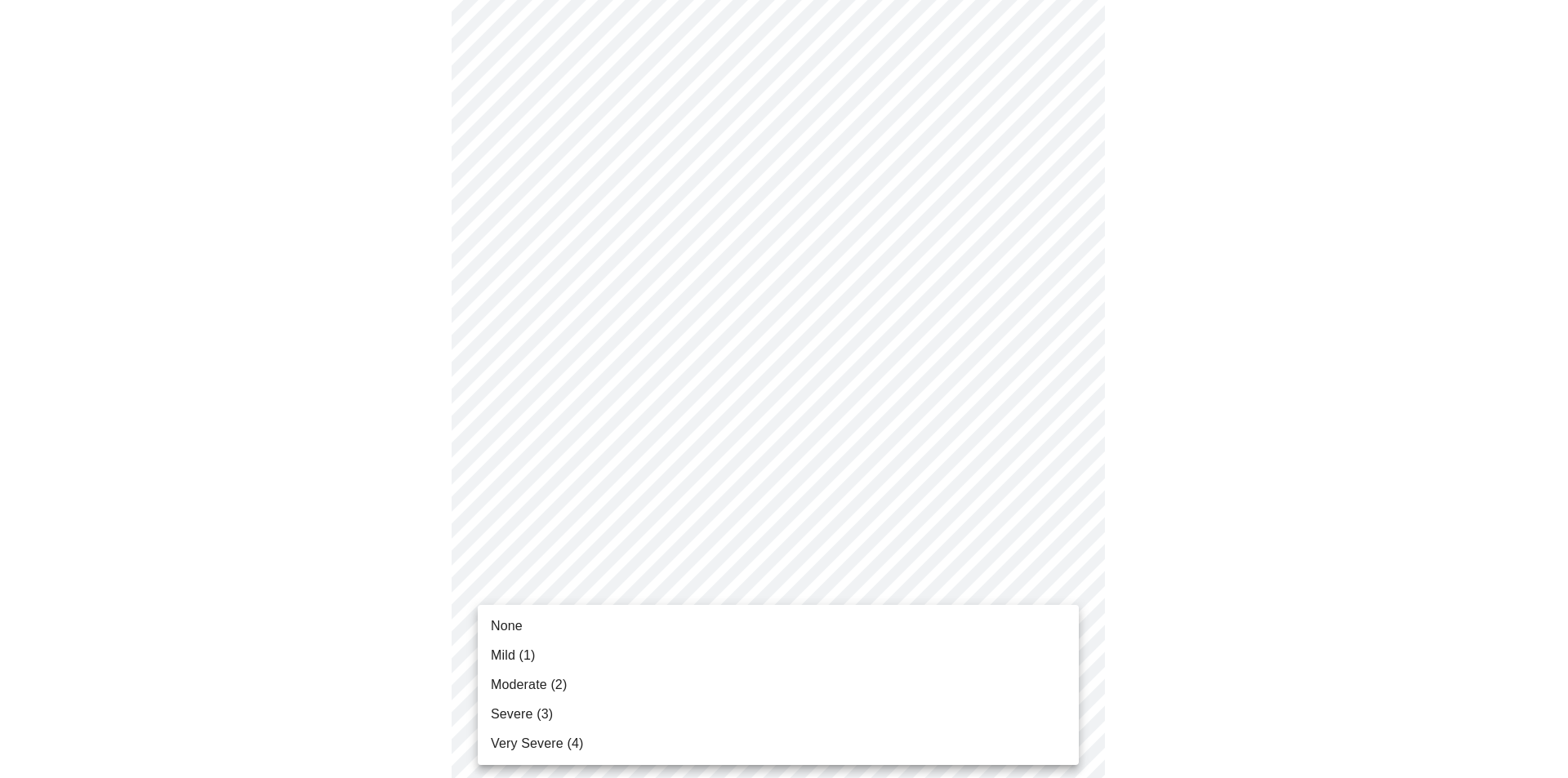
click at [501, 623] on span "None" at bounding box center [507, 626] width 32 height 20
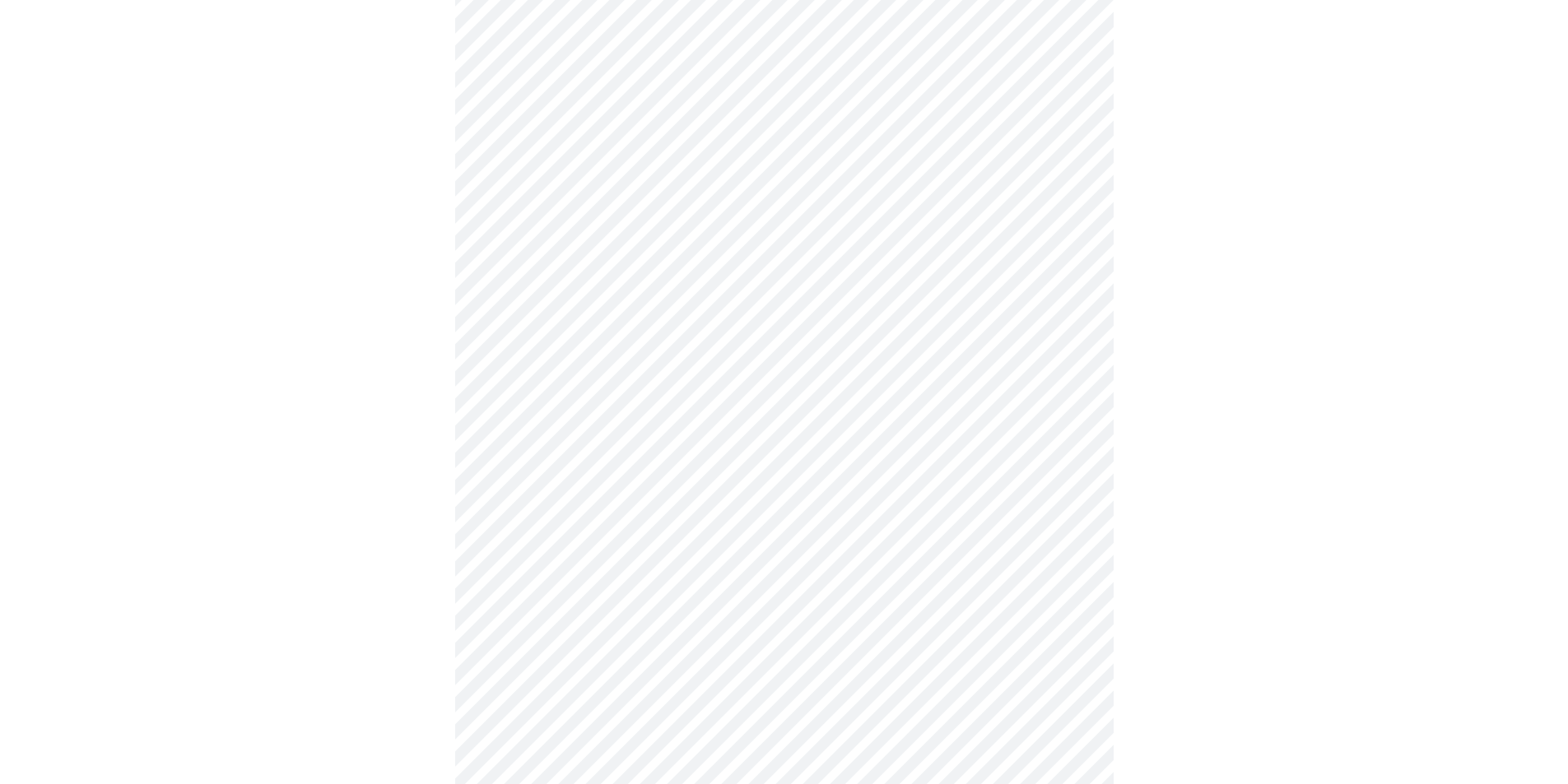
scroll to position [822, 0]
click at [688, 646] on body "MyMenopauseRx Appointments Messaging Labs Uploads Medications Community Refer a…" at bounding box center [784, 174] width 1555 height 1981
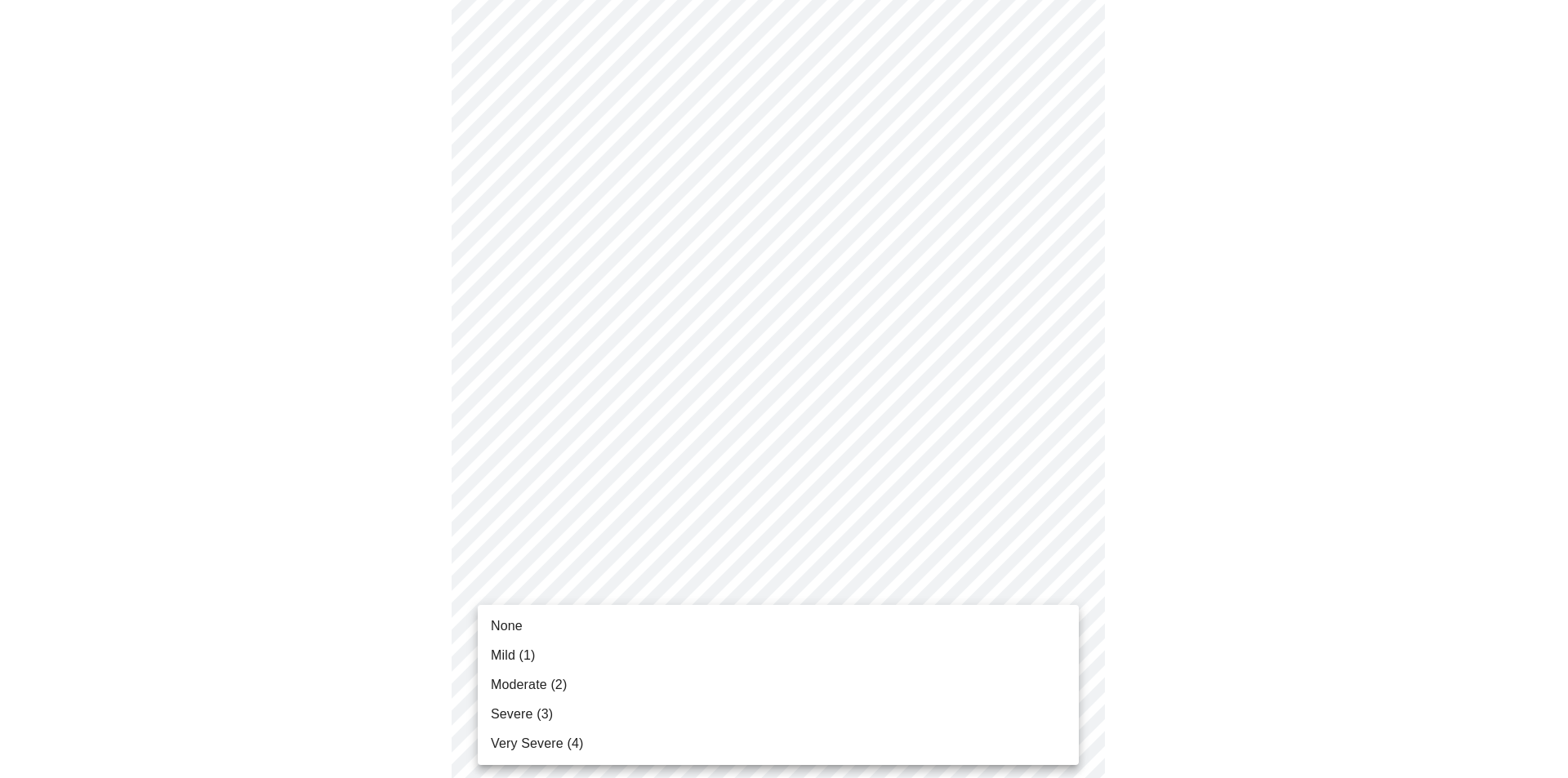
click at [531, 614] on li "None" at bounding box center [778, 626] width 601 height 30
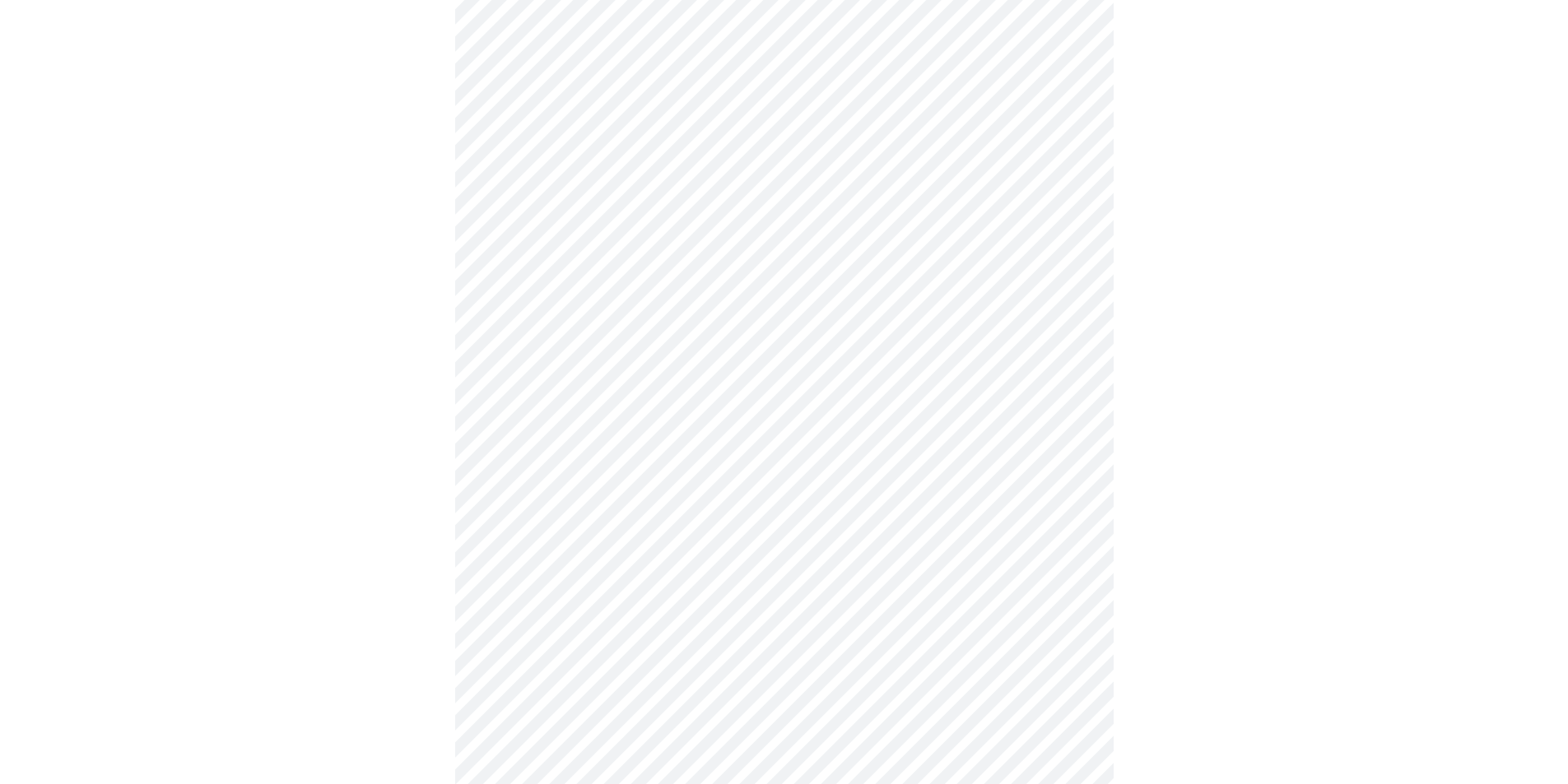
scroll to position [987, 0]
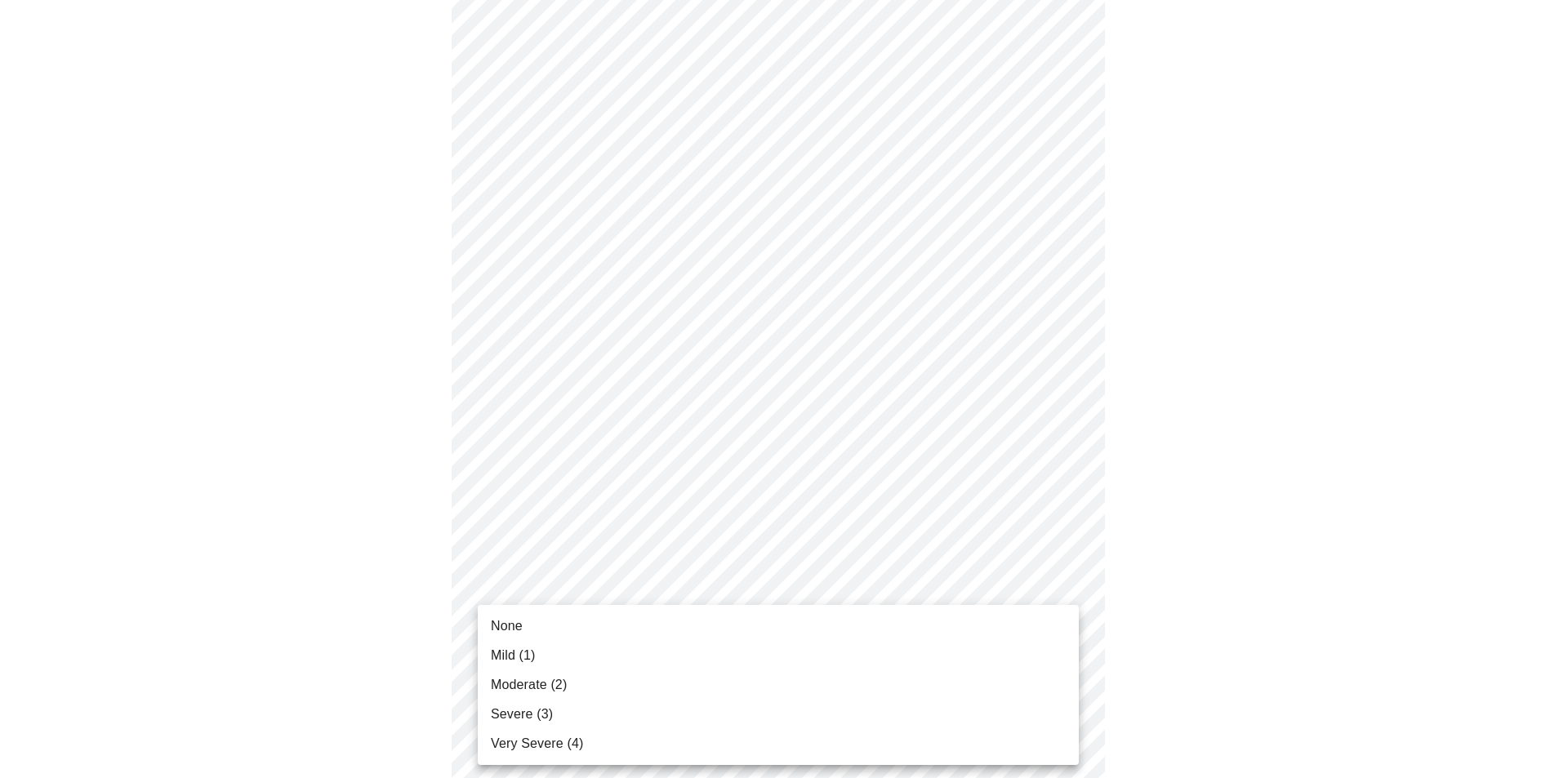
click at [523, 620] on li "None" at bounding box center [778, 626] width 601 height 30
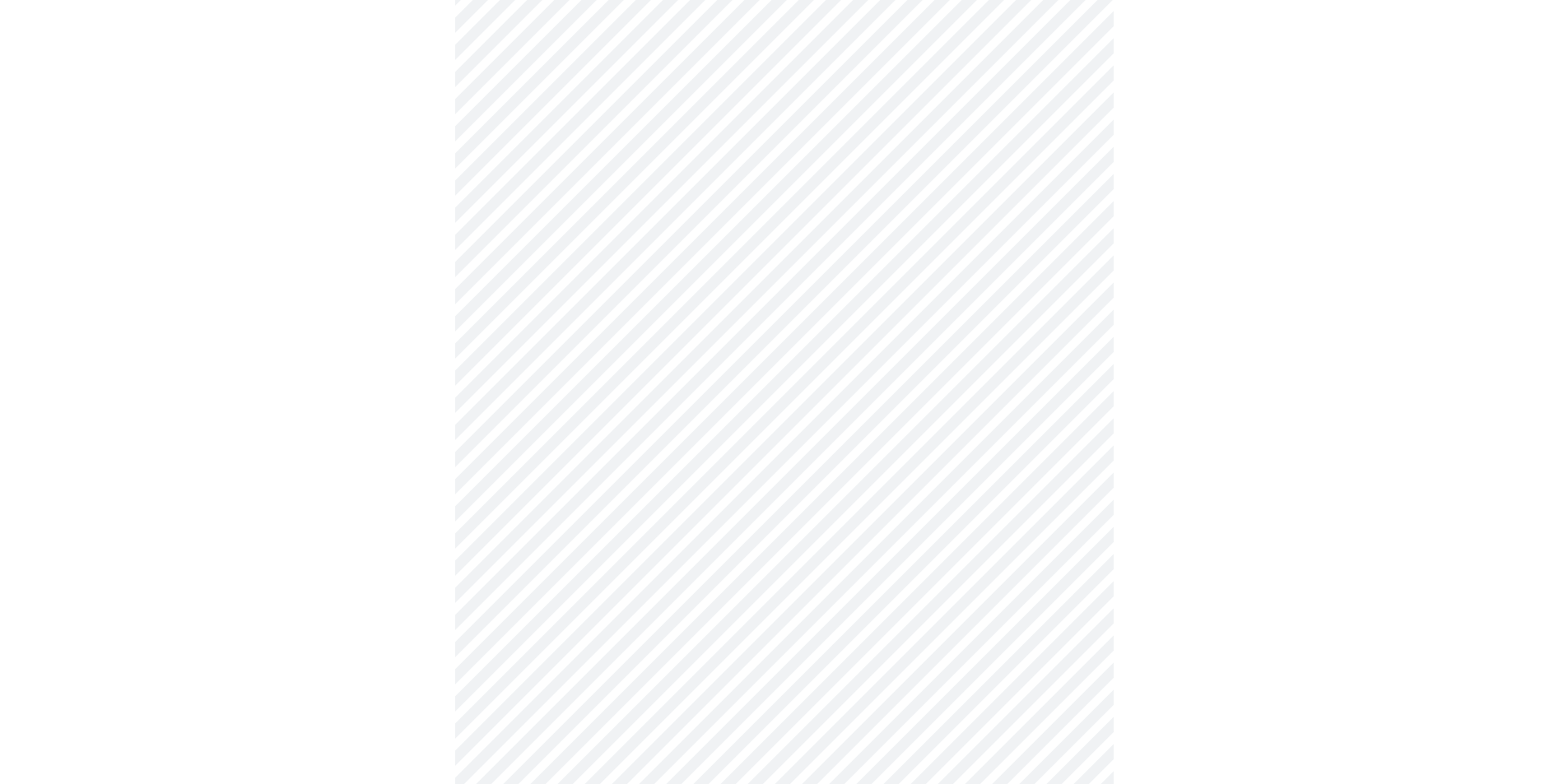
scroll to position [493, 0]
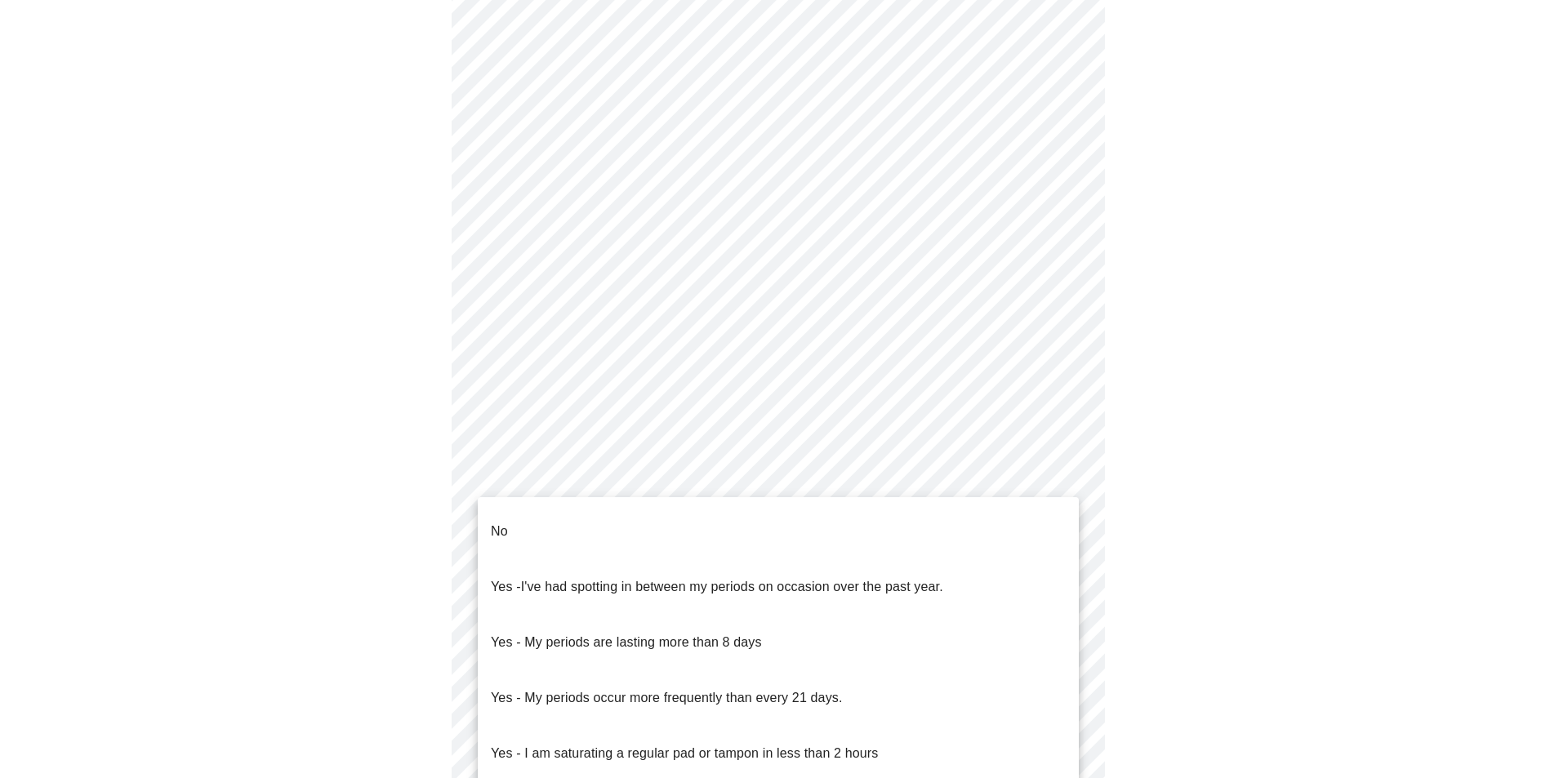
click at [736, 484] on body "MyMenopauseRx Appointments Messaging Labs Uploads Medications Community Refer a…" at bounding box center [784, 322] width 1554 height 1612
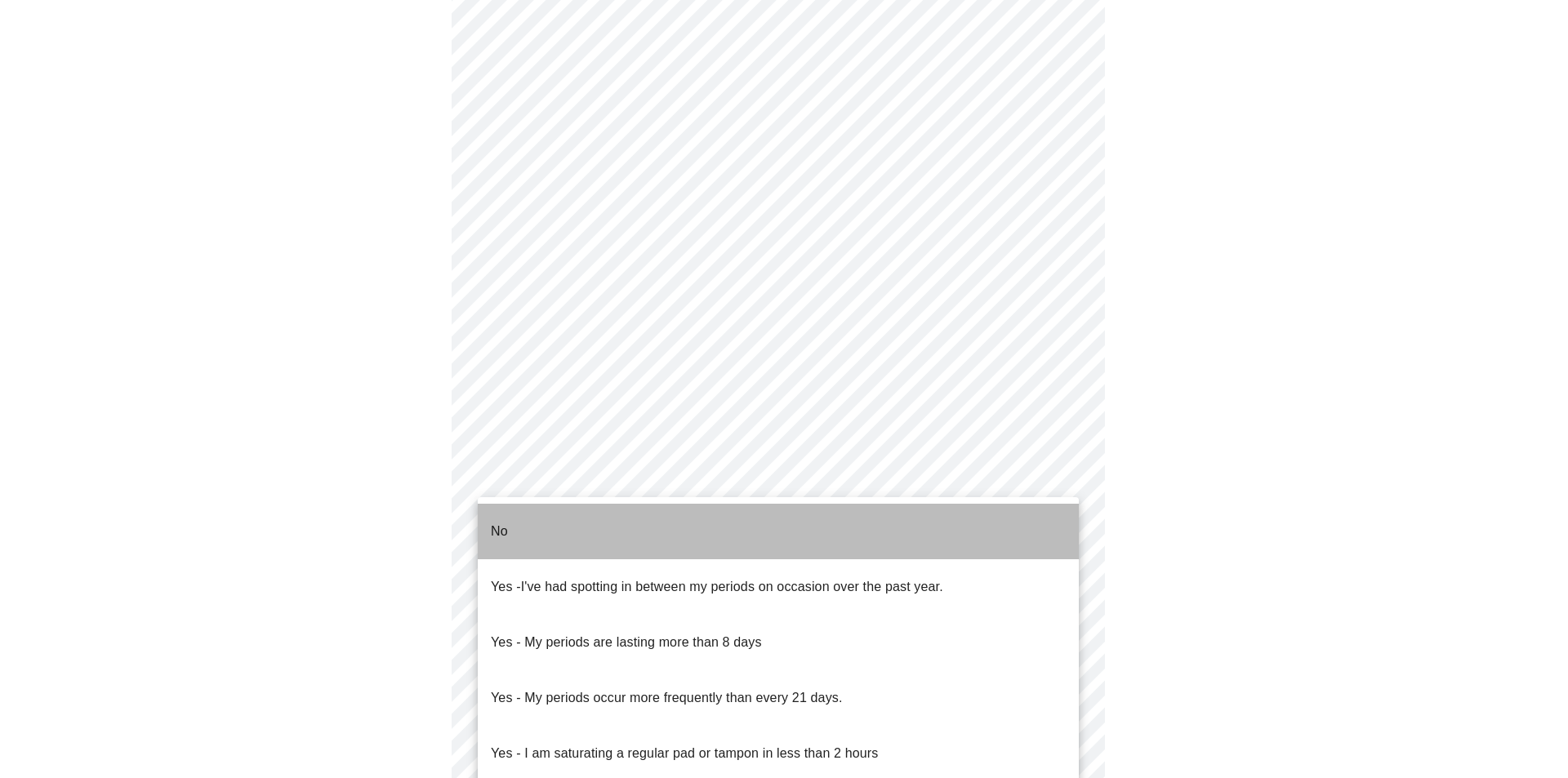
click at [574, 509] on li "No" at bounding box center [778, 531] width 601 height 55
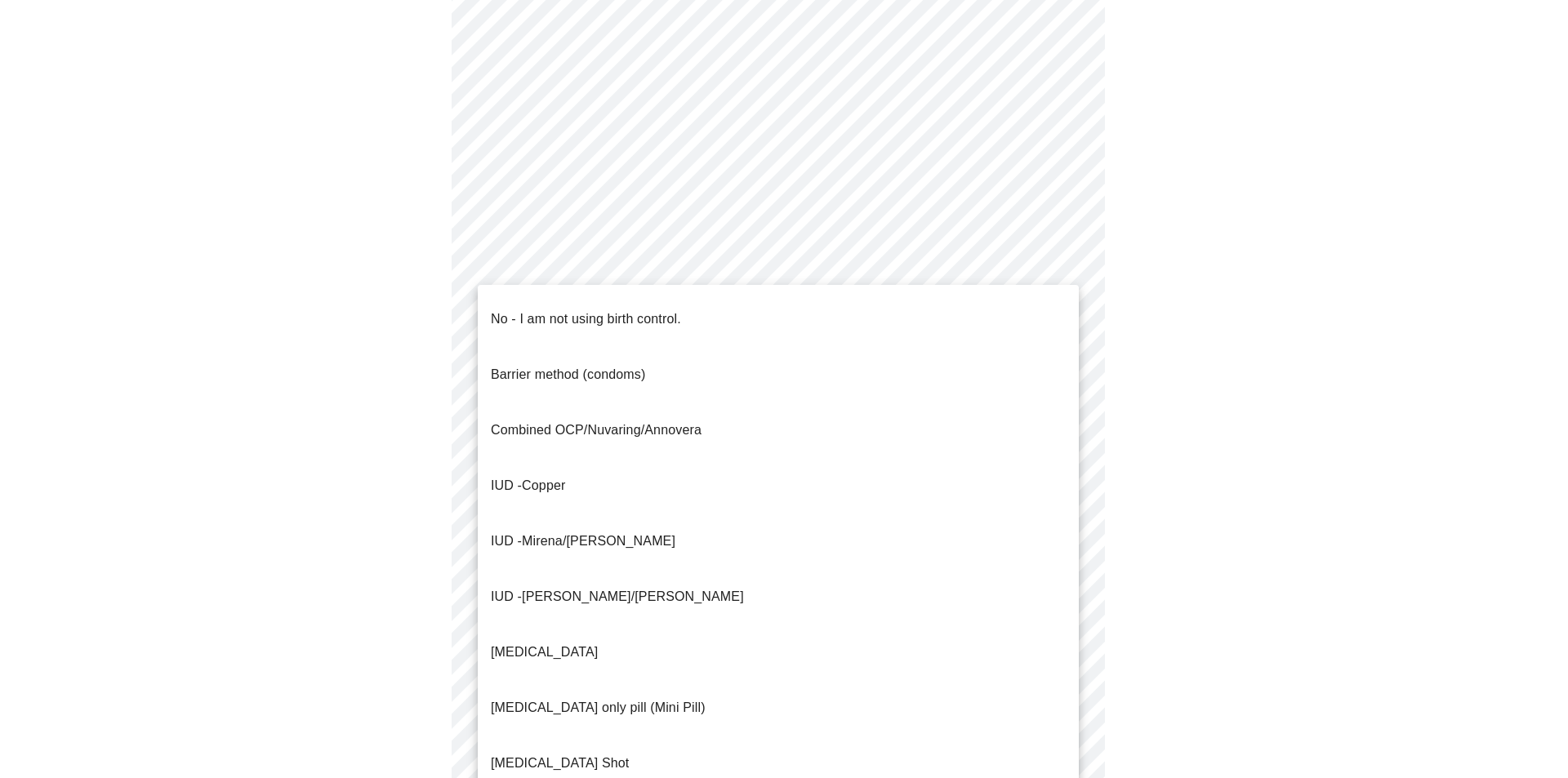
click at [587, 621] on body "MyMenopauseRx Appointments Messaging Labs Uploads Medications Community Refer a…" at bounding box center [784, 317] width 1554 height 1602
click at [580, 310] on p "No - I am not using birth control." at bounding box center [585, 319] width 190 height 20
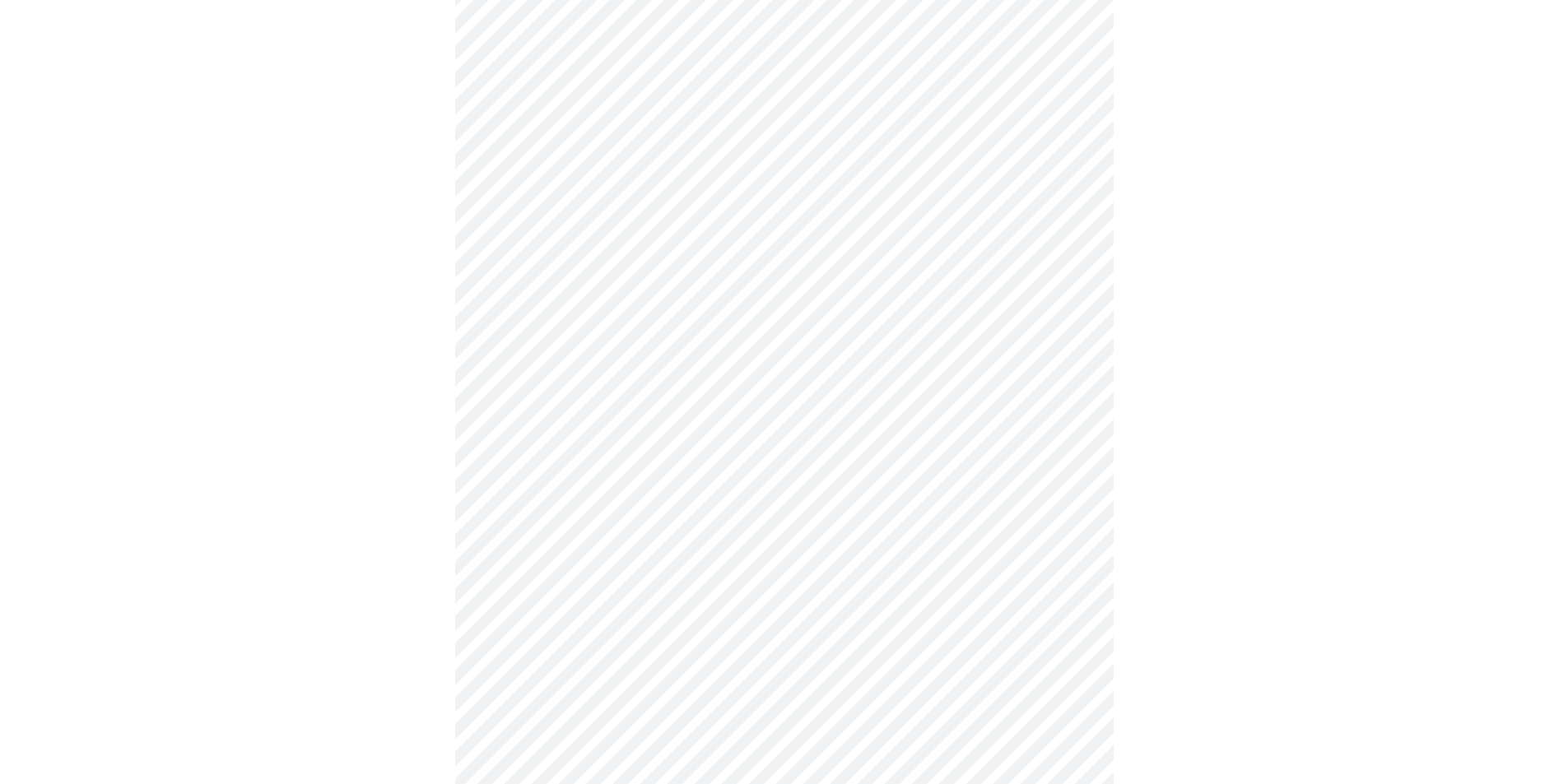
scroll to position [740, 0]
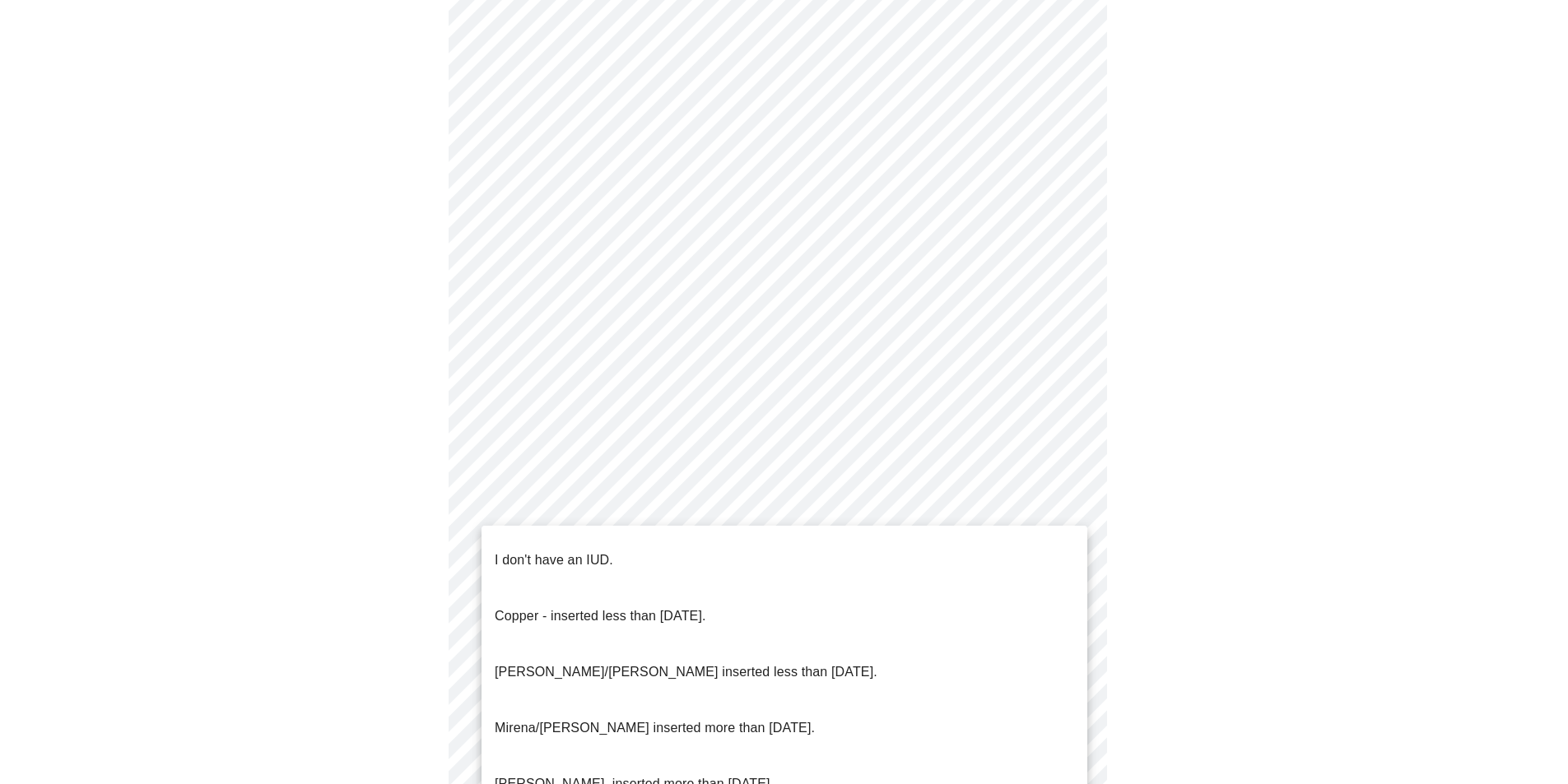
click at [625, 504] on body "MyMenopauseRx Appointments Messaging Labs Uploads Medications Community Refer a…" at bounding box center [784, 68] width 1555 height 1604
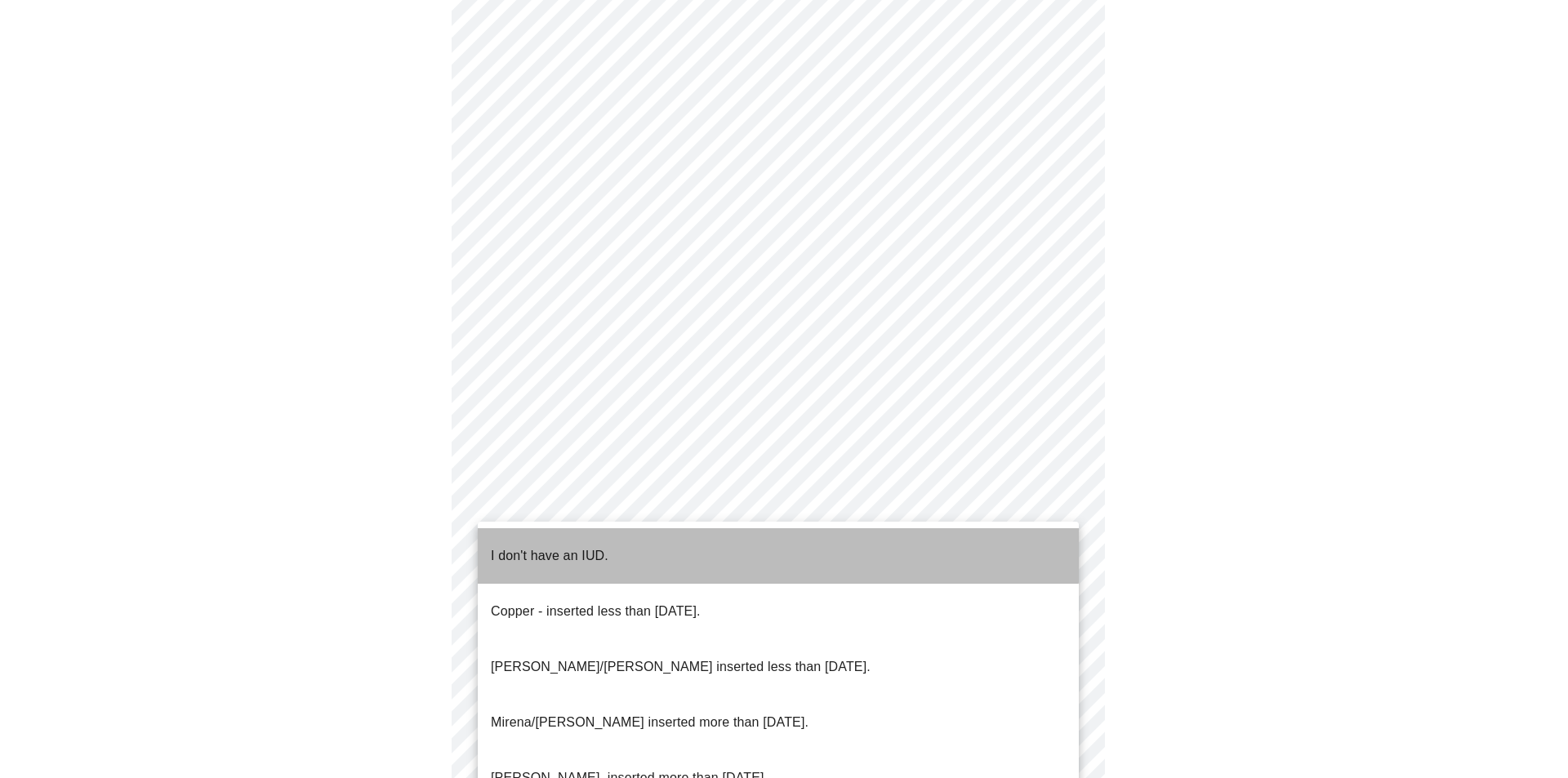
click at [552, 546] on p "I don't have an IUD." at bounding box center [549, 556] width 118 height 20
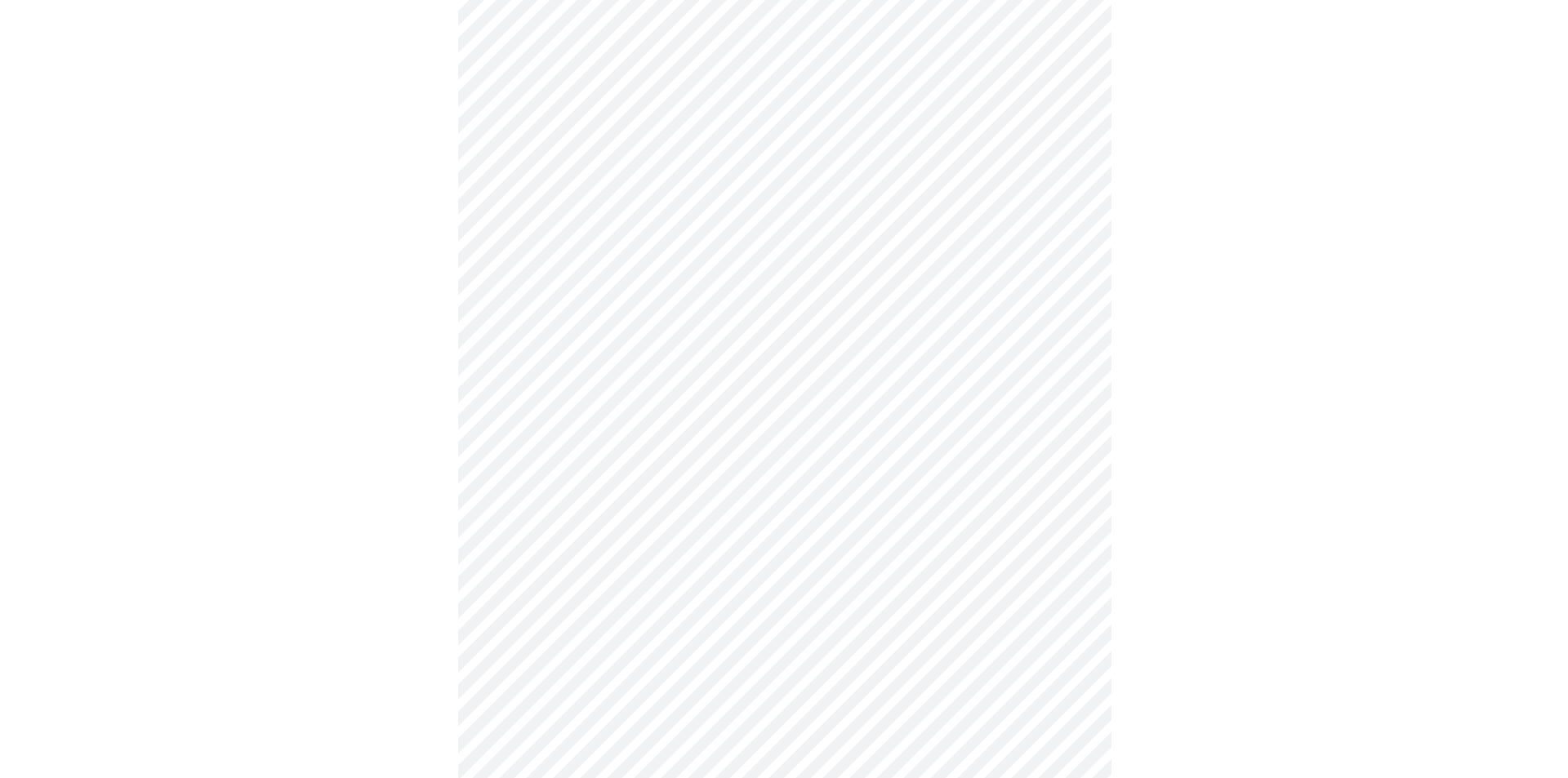
scroll to position [804, 0]
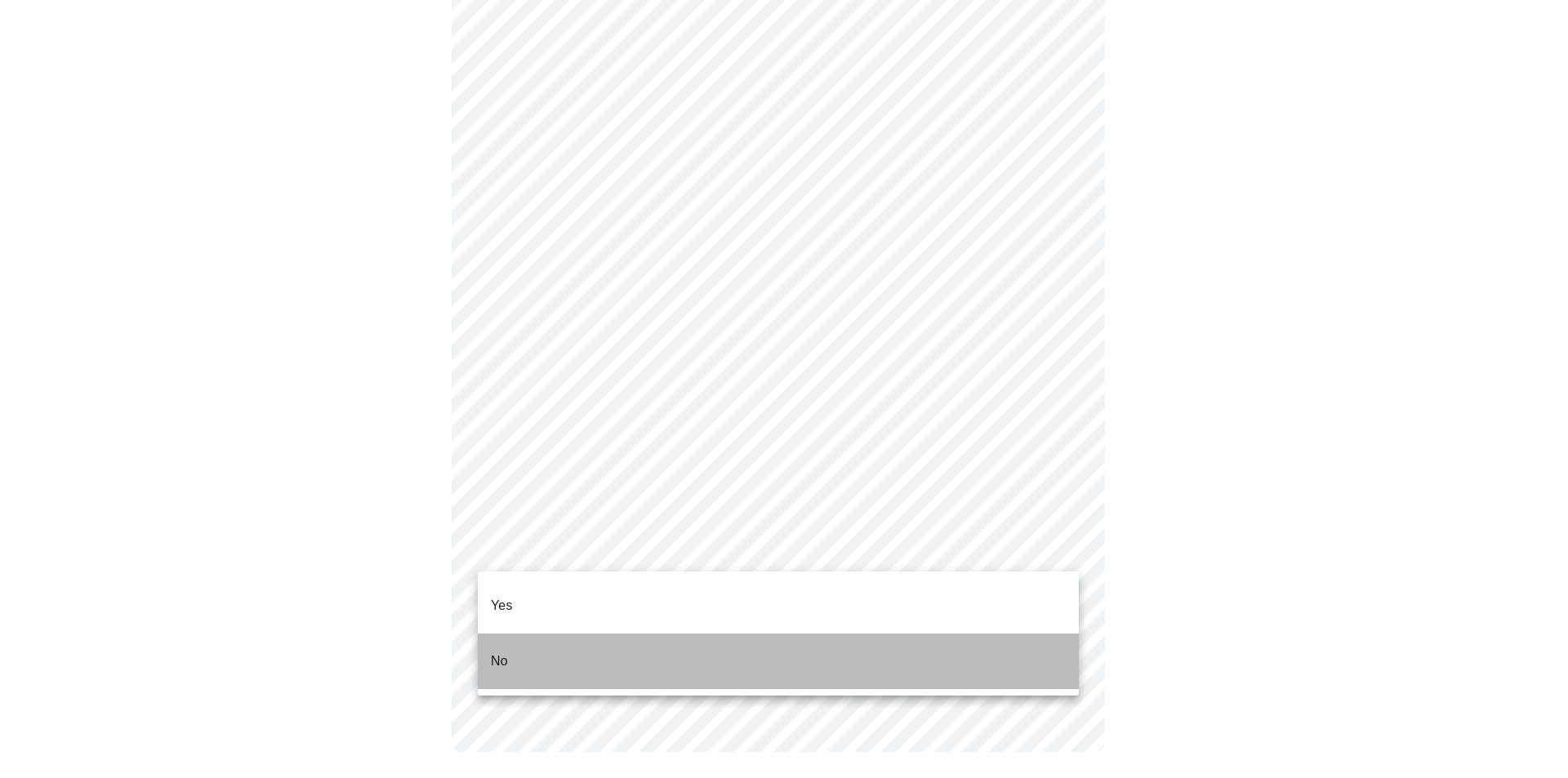
drag, startPoint x: 499, startPoint y: 644, endPoint x: 524, endPoint y: 630, distance: 28.7
click at [500, 652] on p "No" at bounding box center [499, 661] width 17 height 20
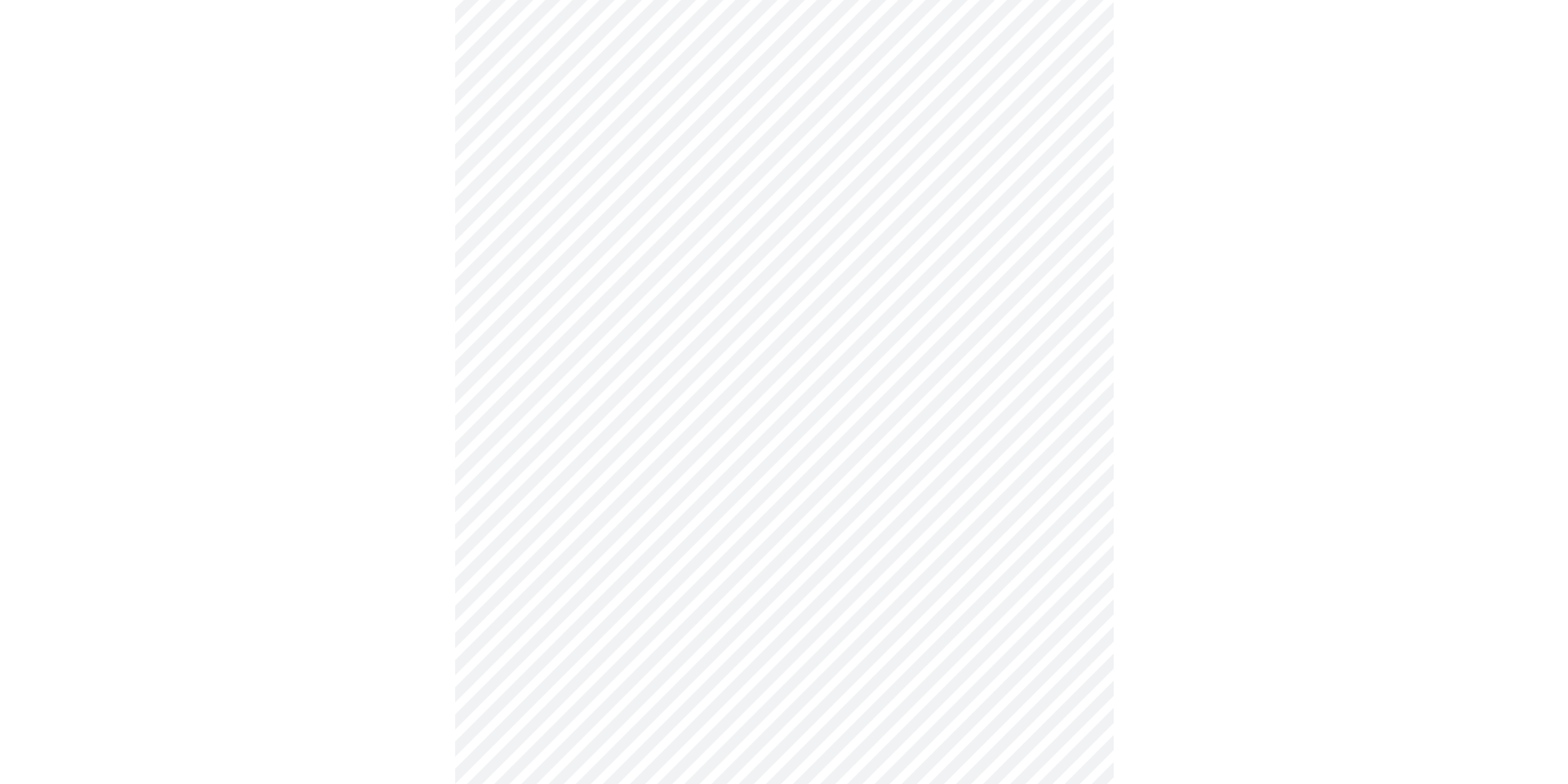
scroll to position [4031, 0]
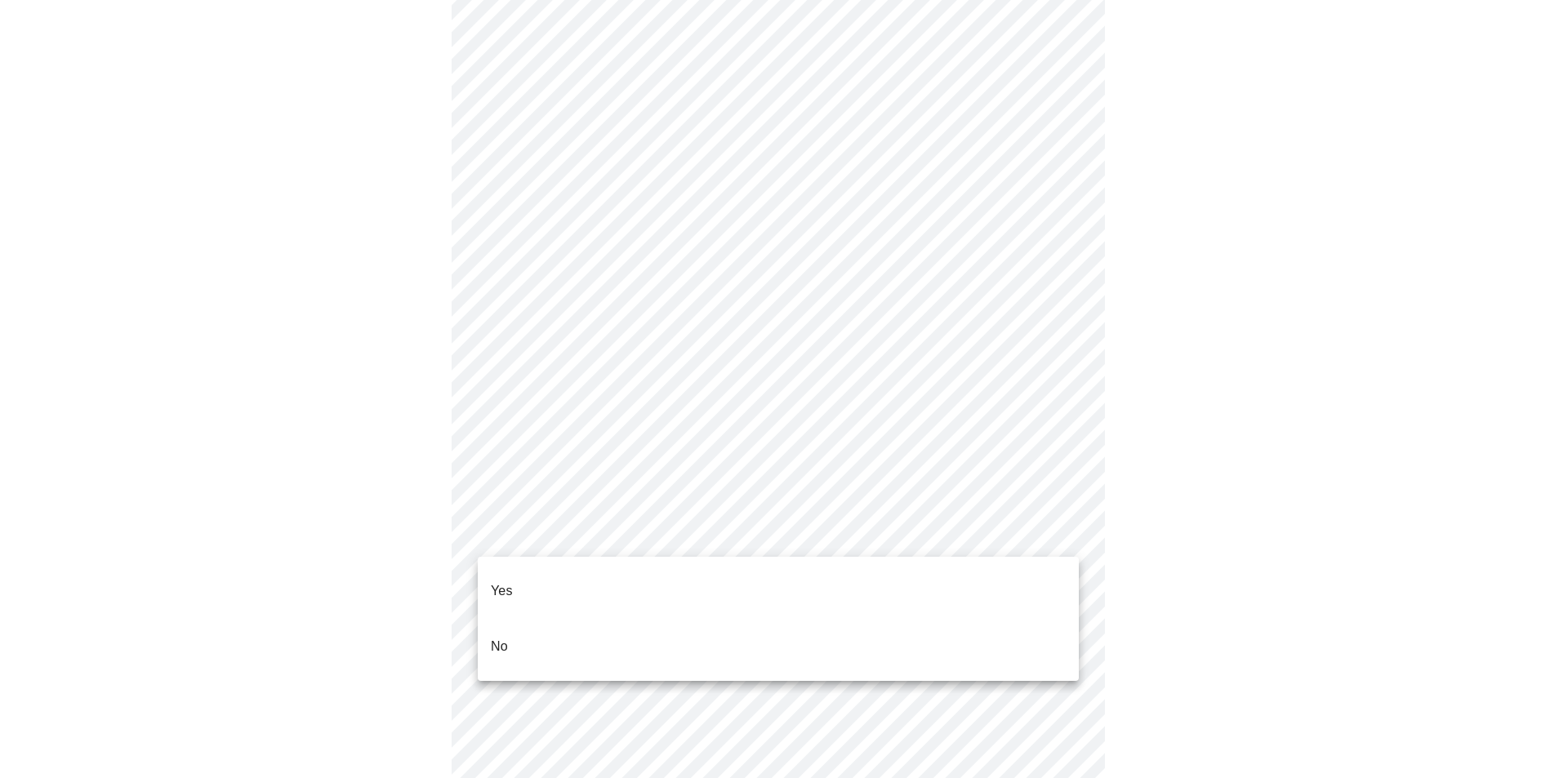
click at [656, 618] on li "No" at bounding box center [778, 646] width 601 height 55
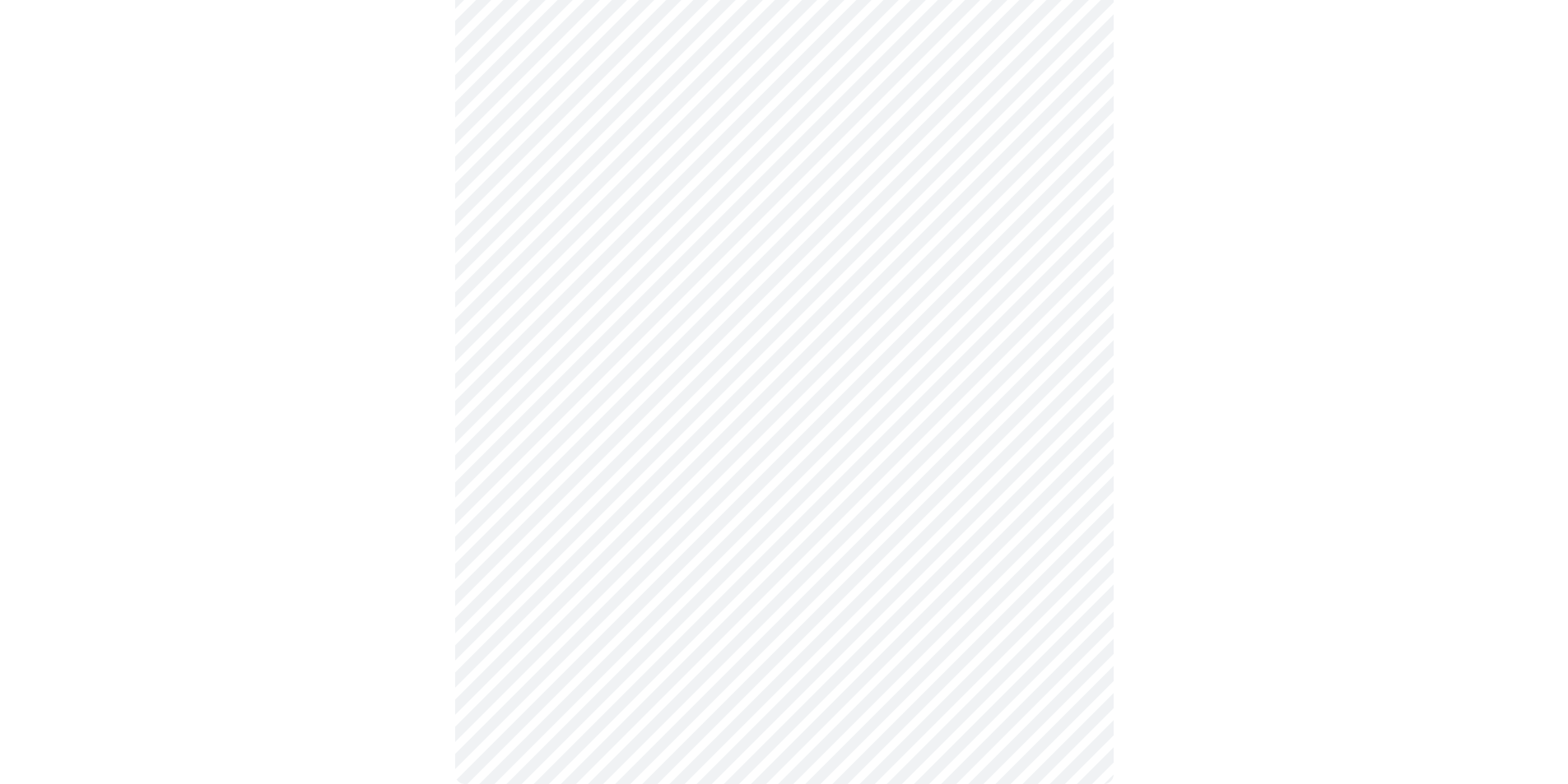
scroll to position [784, 0]
